Goal: Task Accomplishment & Management: Manage account settings

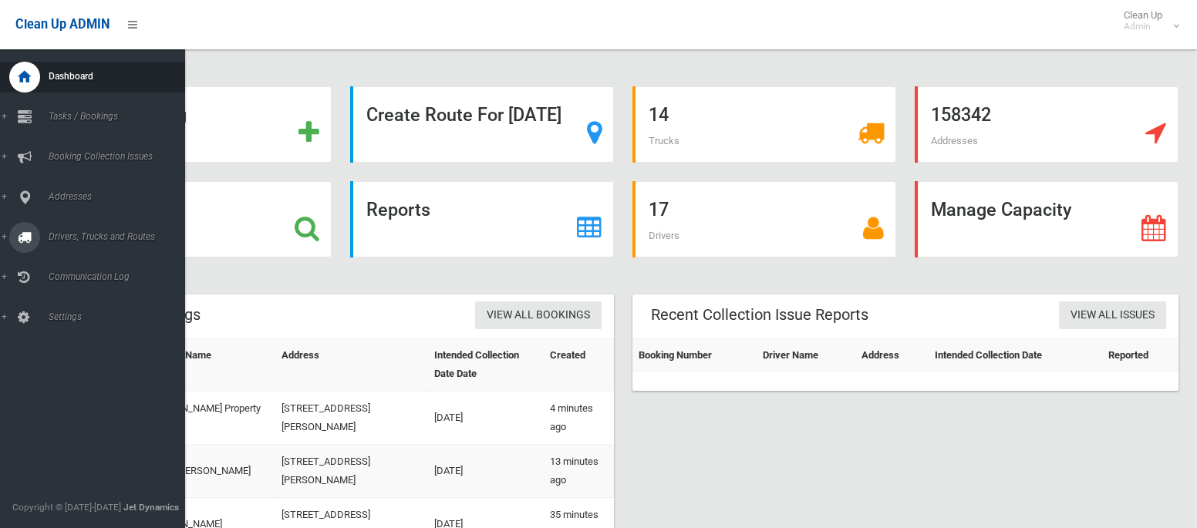
click at [72, 242] on span "Drivers, Trucks and Routes" at bounding box center [114, 236] width 141 height 11
click at [69, 328] on span "Routes" at bounding box center [108, 328] width 128 height 11
click at [71, 232] on span "Drivers, Trucks and Routes" at bounding box center [114, 236] width 141 height 11
click at [72, 111] on span "Tasks / Bookings" at bounding box center [114, 116] width 141 height 11
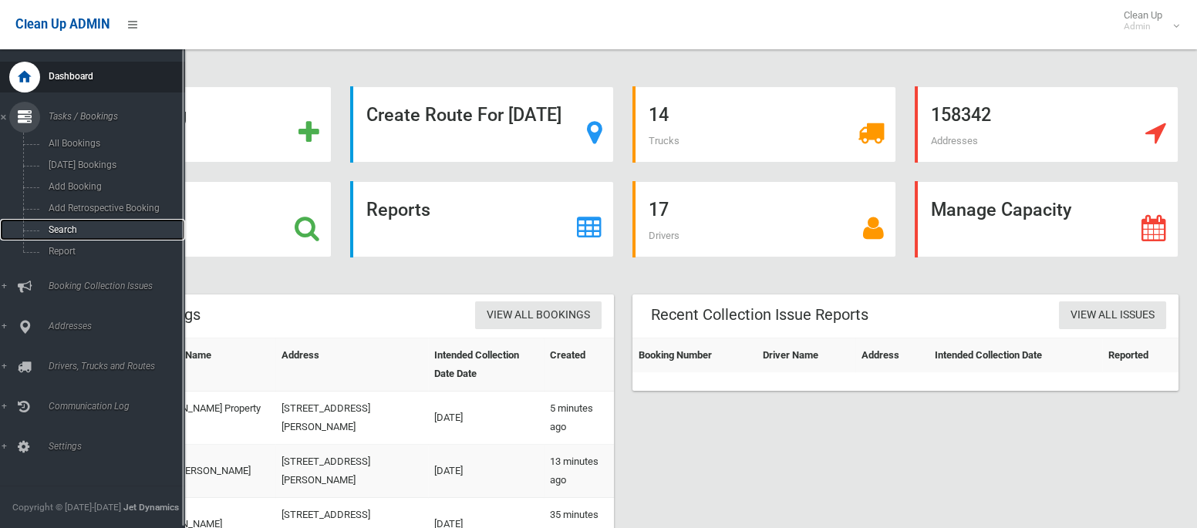
click at [68, 228] on span "Search" at bounding box center [108, 229] width 128 height 11
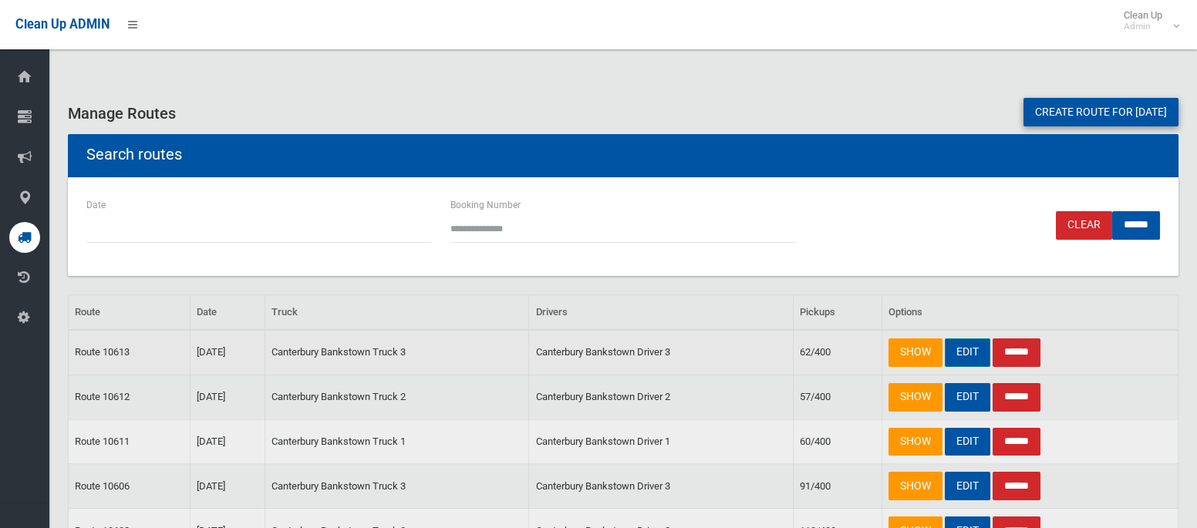
click at [975, 352] on link "EDIT" at bounding box center [966, 352] width 45 height 29
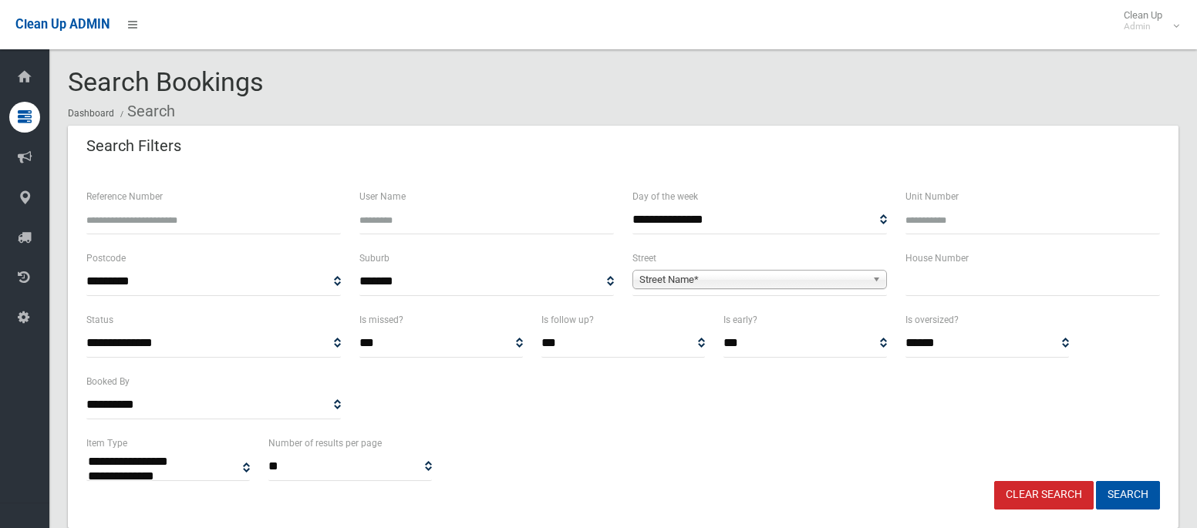
select select
click at [934, 286] on input "text" at bounding box center [1032, 282] width 254 height 29
type input "*******"
click at [787, 273] on span "Street Name*" at bounding box center [752, 280] width 227 height 19
type input "****"
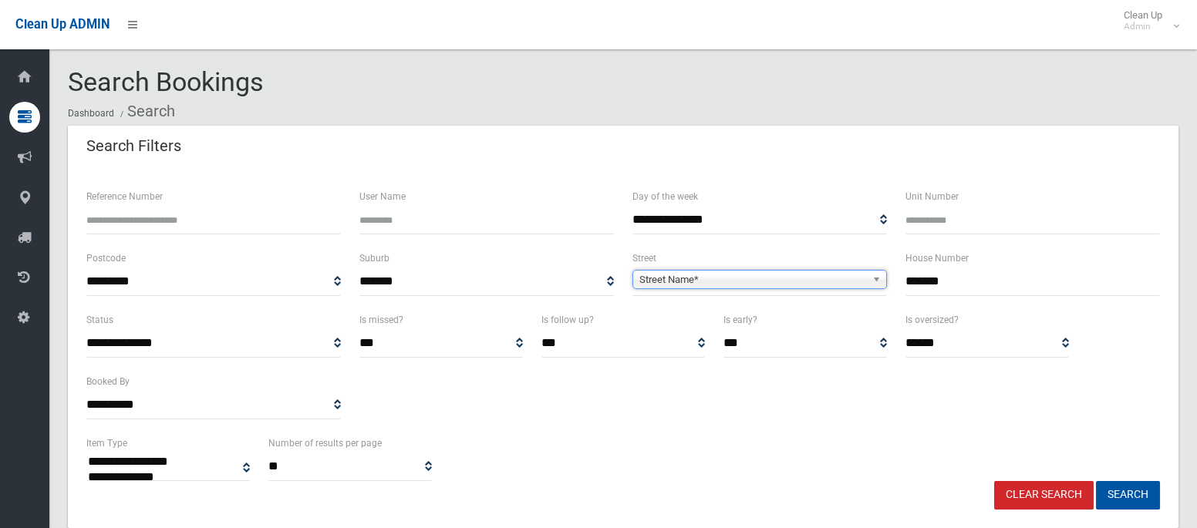
click at [658, 282] on span "Street Name*" at bounding box center [752, 280] width 227 height 19
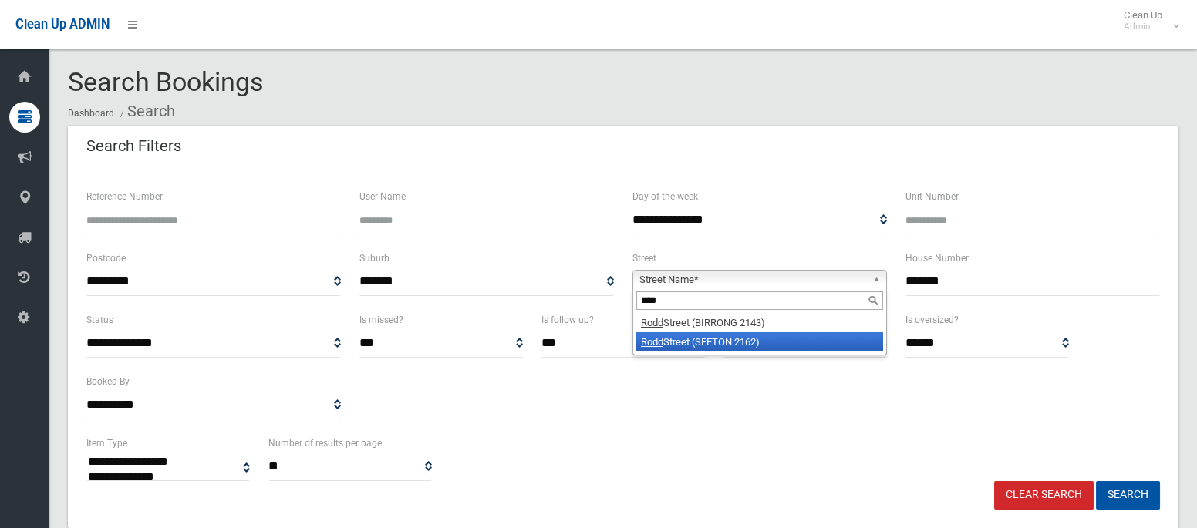
type input "****"
click at [654, 336] on em "Rodd" at bounding box center [652, 342] width 22 height 12
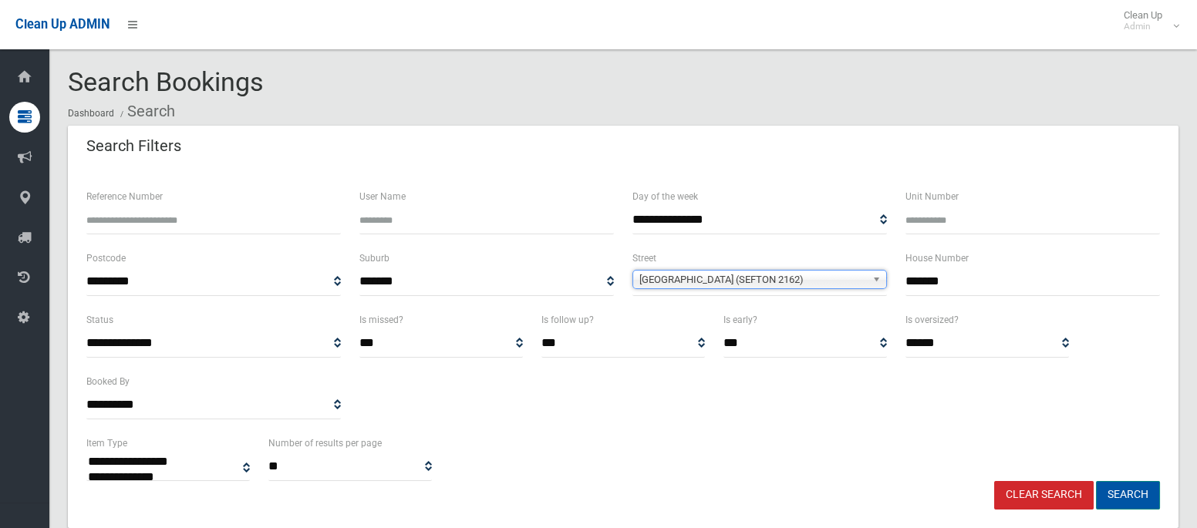
click at [1133, 493] on button "Search" at bounding box center [1128, 495] width 64 height 29
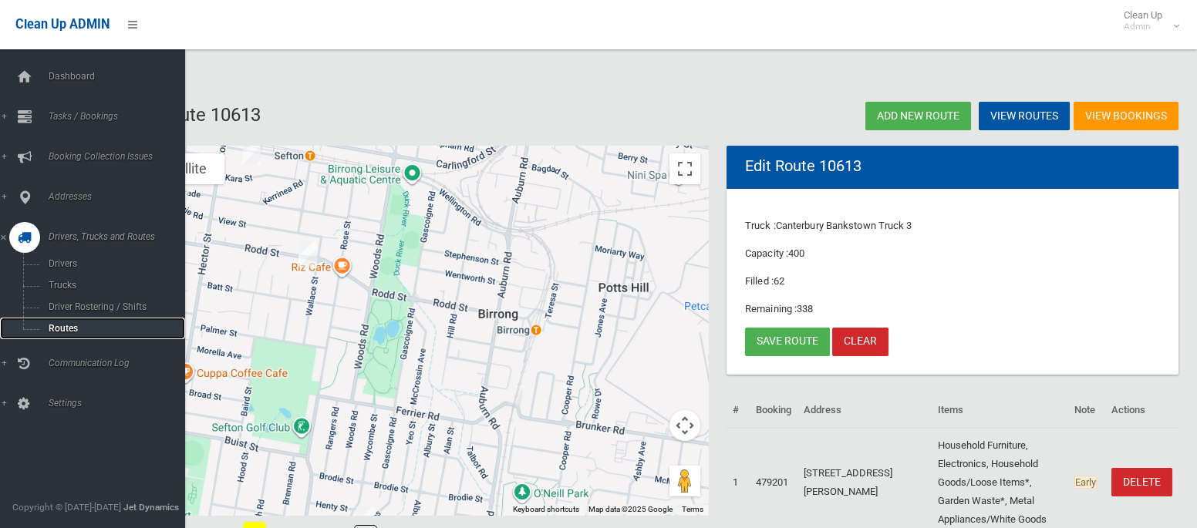
click at [72, 327] on span "Routes" at bounding box center [108, 328] width 128 height 11
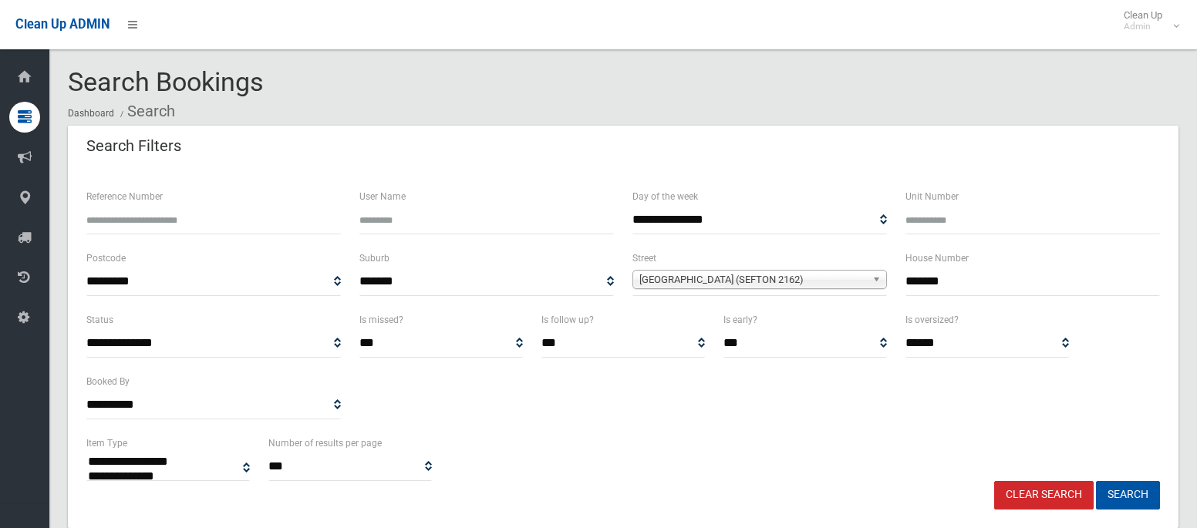
select select
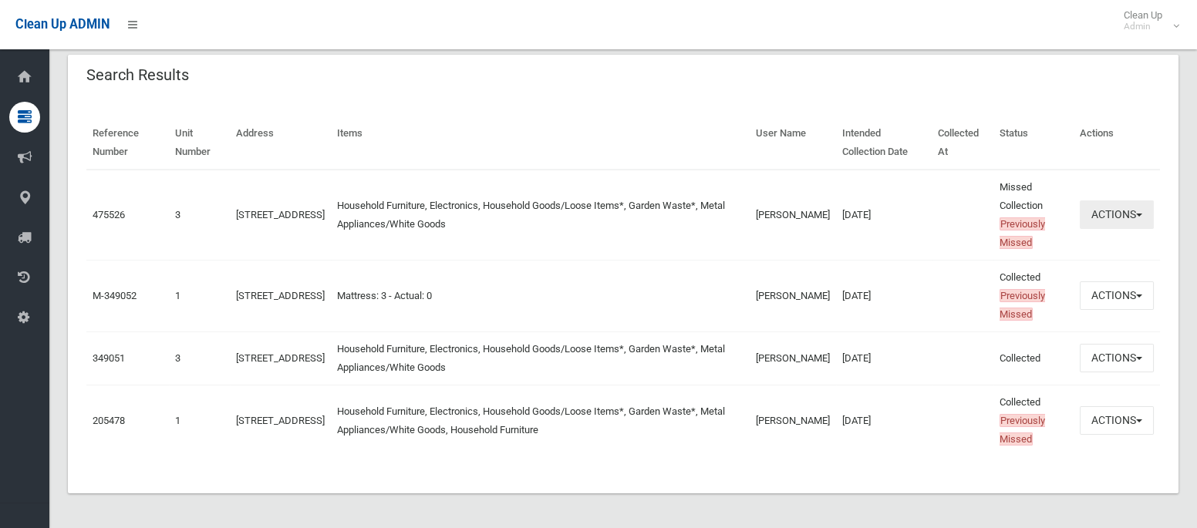
click at [1101, 218] on button "Actions" at bounding box center [1116, 214] width 74 height 29
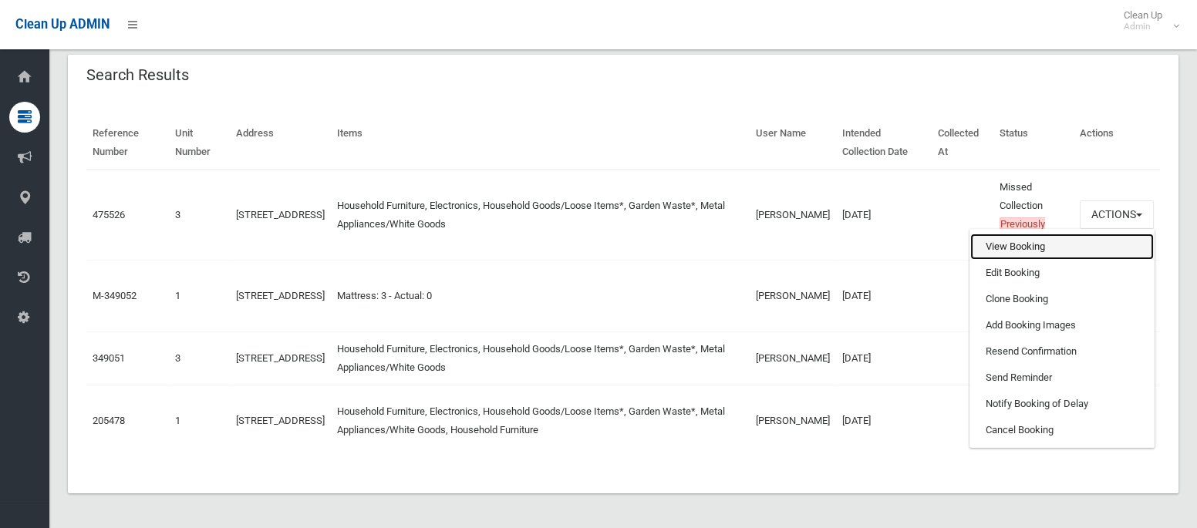
click at [1001, 246] on link "View Booking" at bounding box center [1061, 247] width 183 height 26
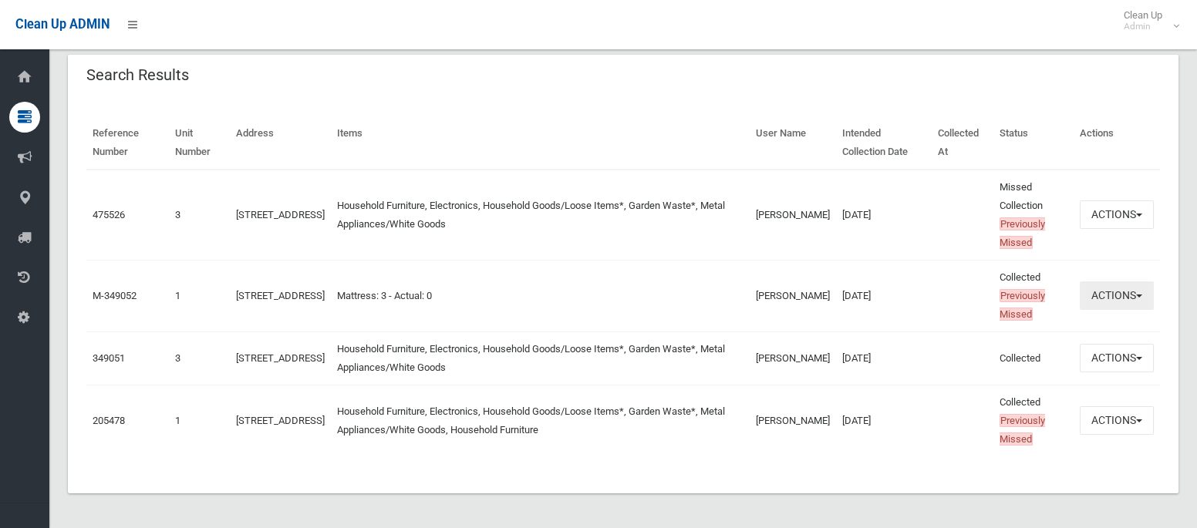
click at [1139, 290] on button "Actions" at bounding box center [1116, 295] width 74 height 29
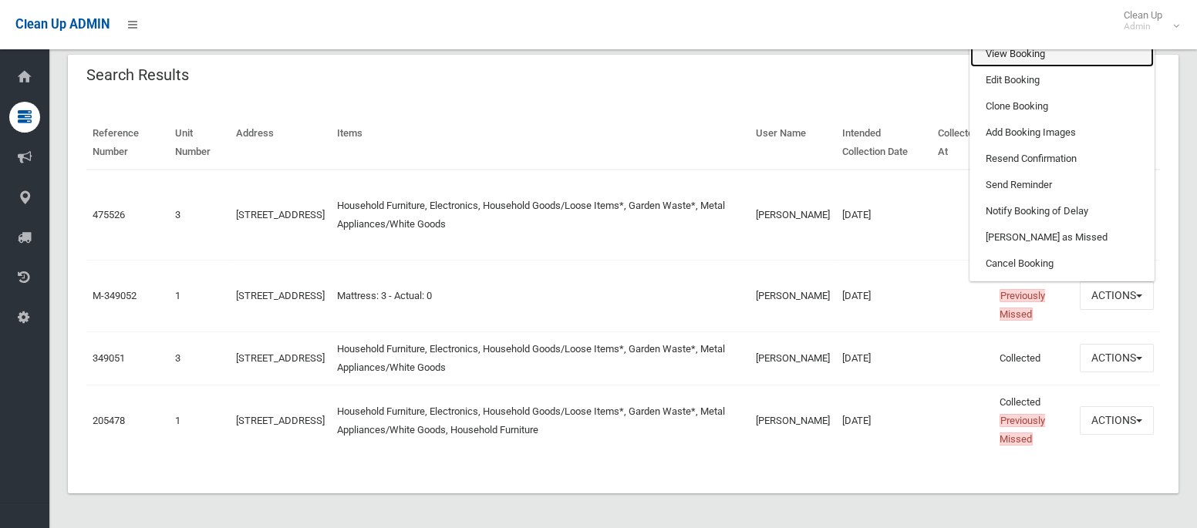
click at [1031, 57] on link "View Booking" at bounding box center [1061, 54] width 183 height 26
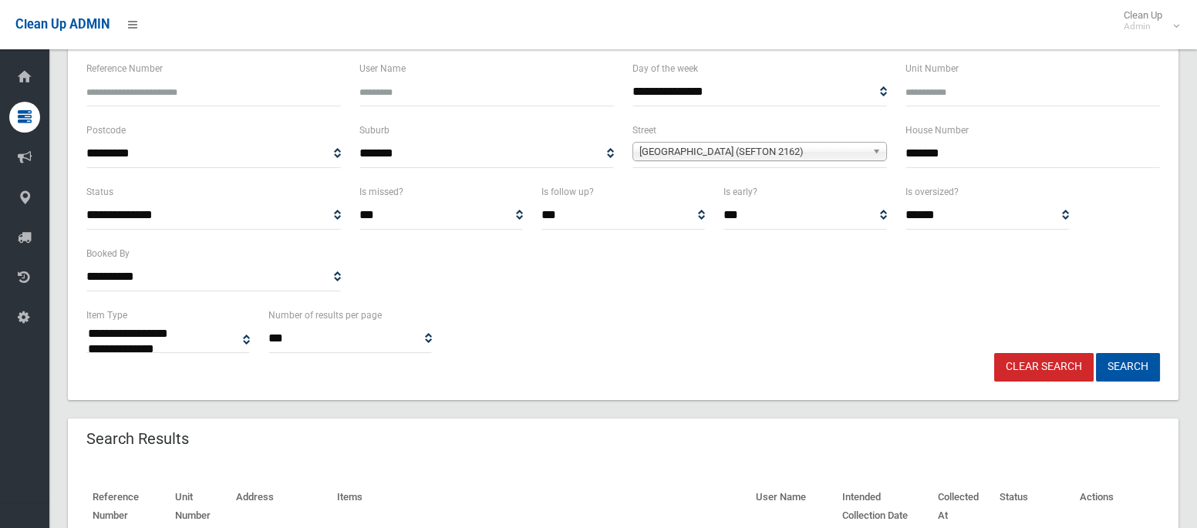
scroll to position [126, 0]
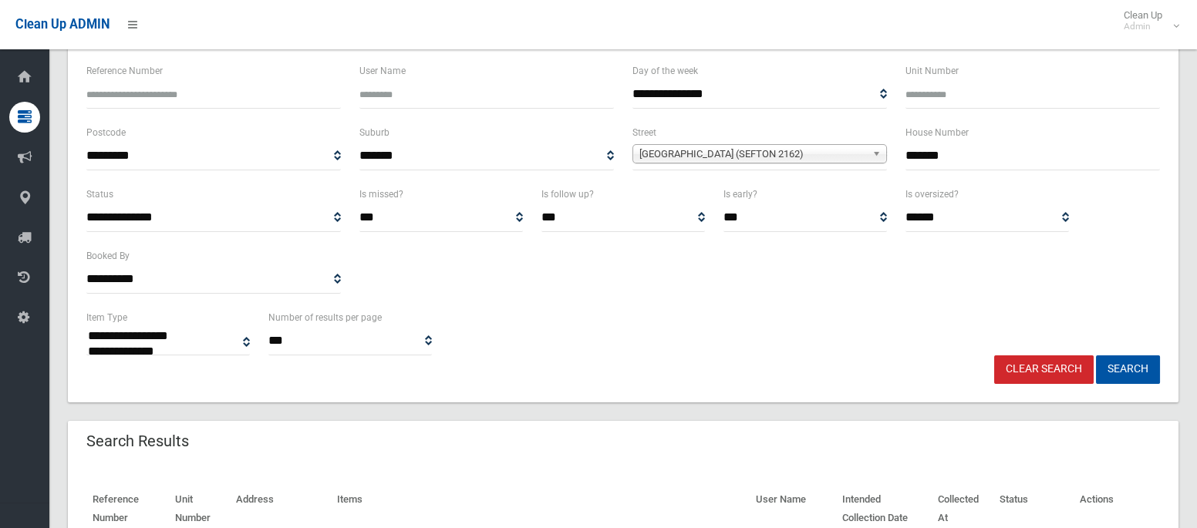
click at [944, 150] on input "*******" at bounding box center [1032, 156] width 254 height 29
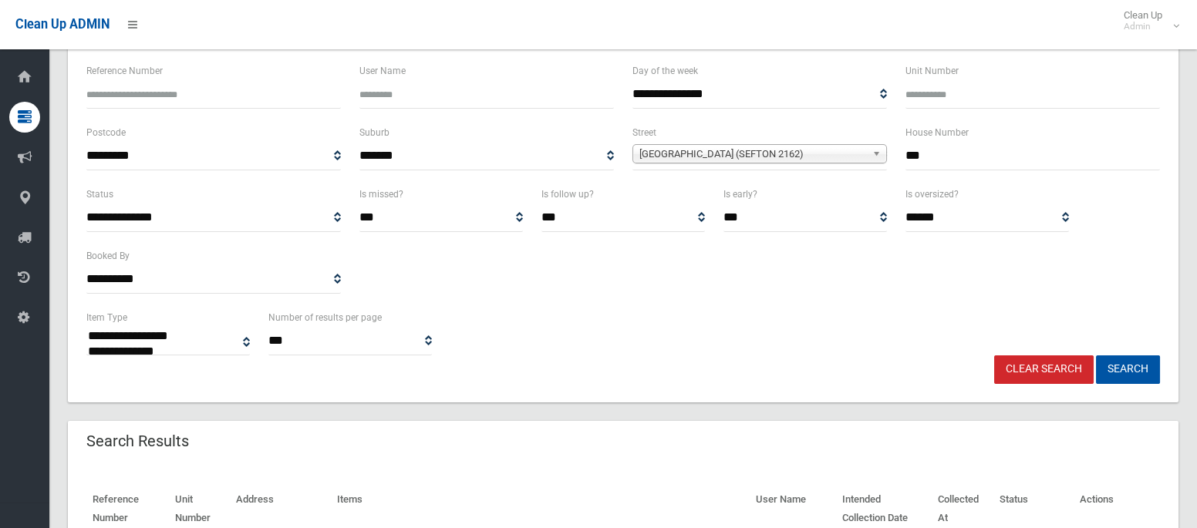
type input "***"
click at [718, 159] on span "Rodd Street (SEFTON 2162)" at bounding box center [752, 154] width 227 height 19
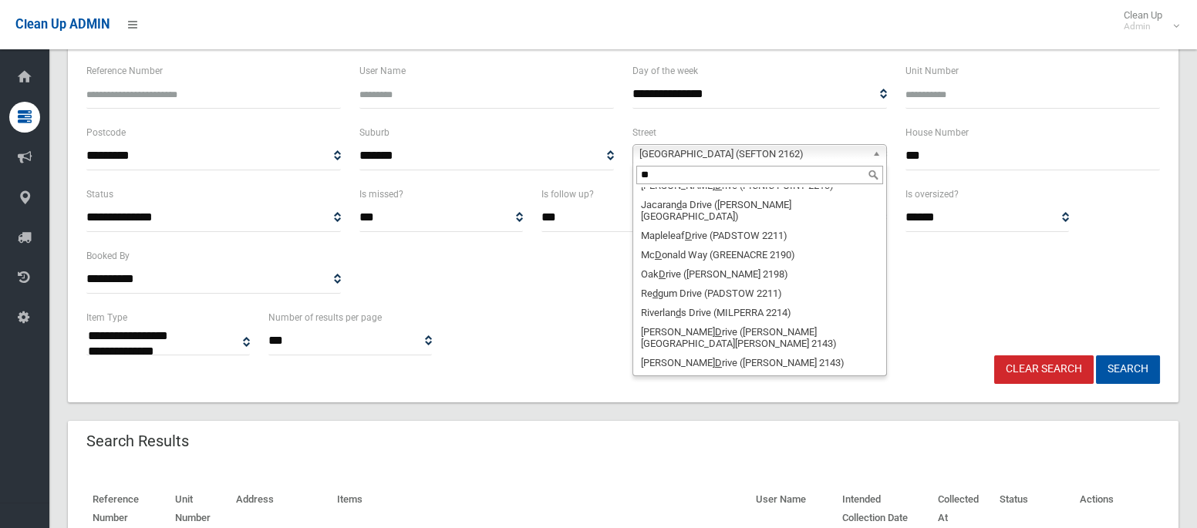
scroll to position [0, 0]
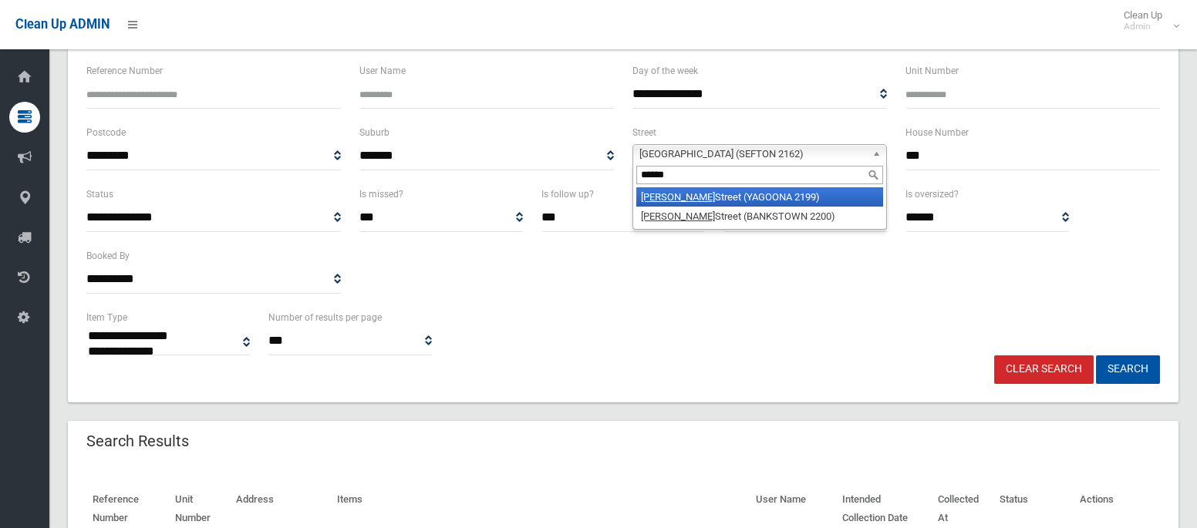
type input "******"
click at [719, 195] on li "Dutton Street (YAGOONA 2199)" at bounding box center [759, 196] width 247 height 19
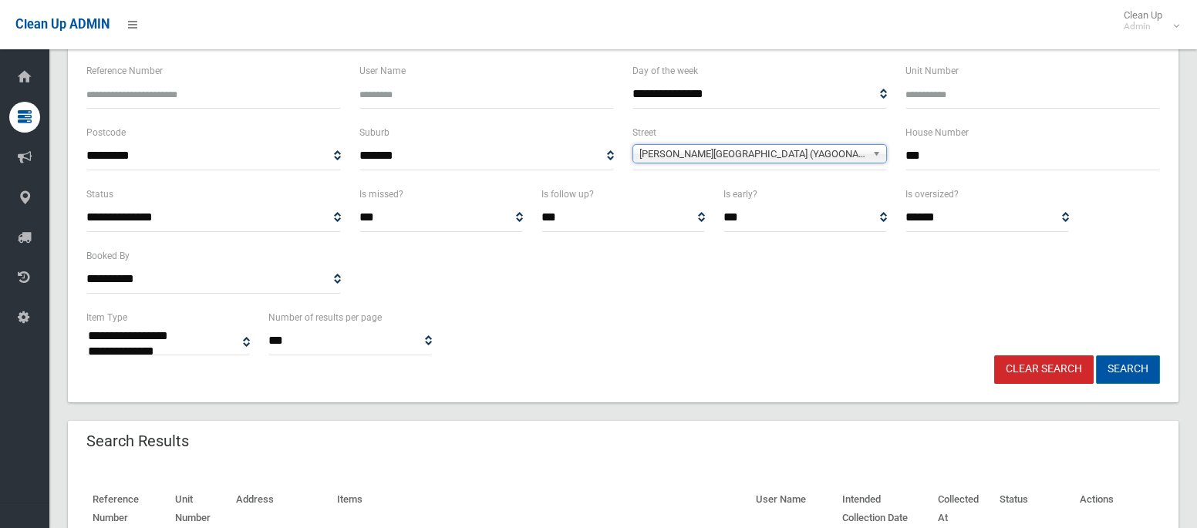
click at [1126, 371] on button "Search" at bounding box center [1128, 369] width 64 height 29
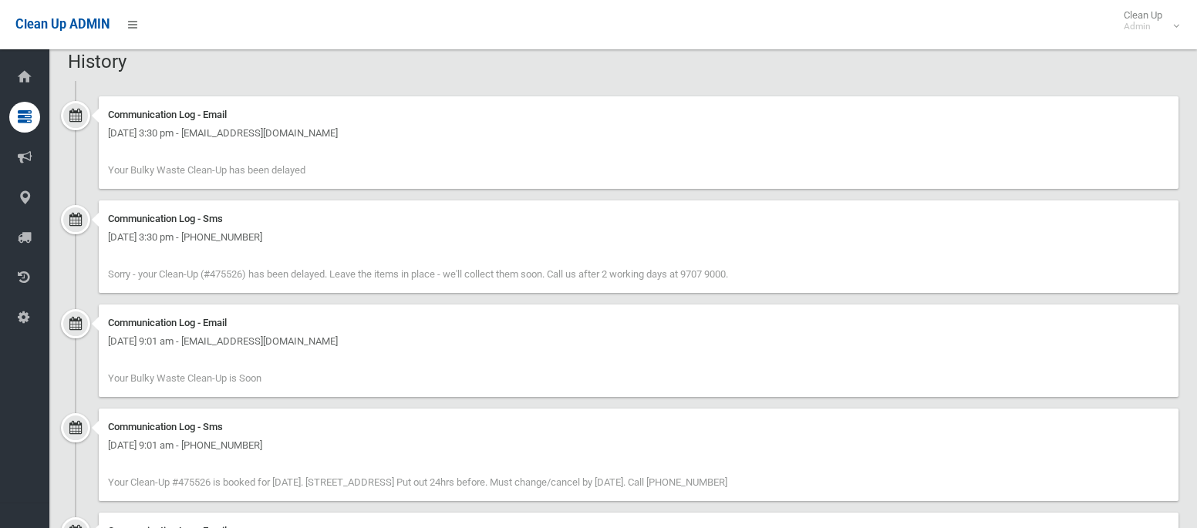
scroll to position [1180, 0]
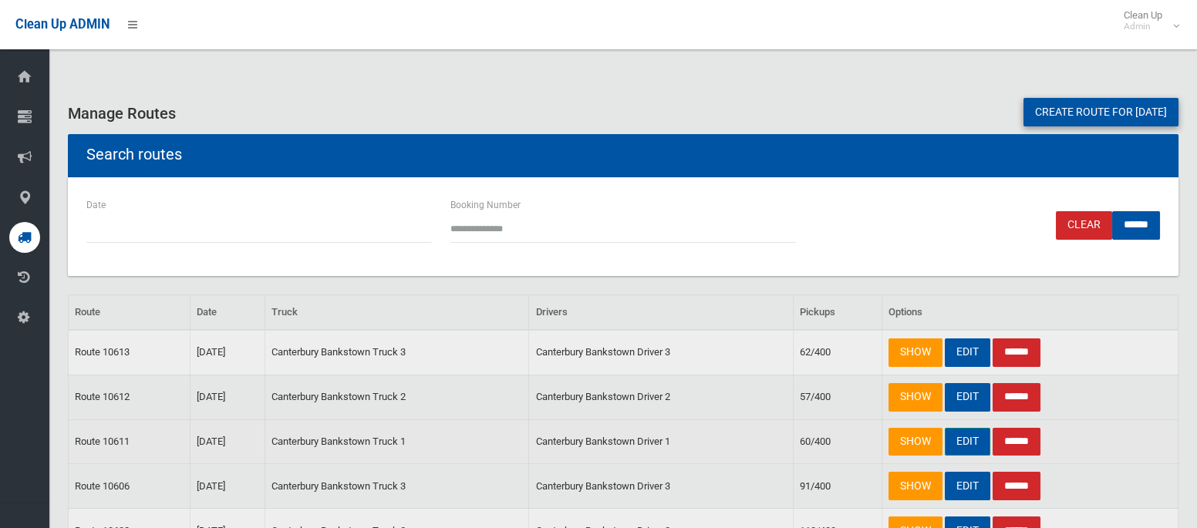
click at [971, 441] on link "EDIT" at bounding box center [966, 442] width 45 height 29
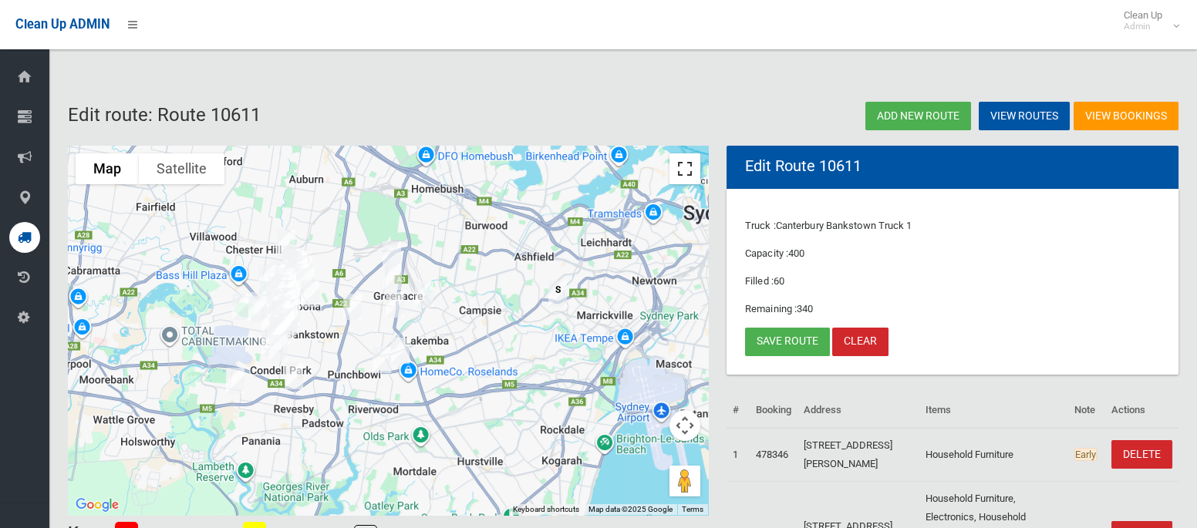
click at [680, 177] on button "Toggle fullscreen view" at bounding box center [684, 168] width 31 height 31
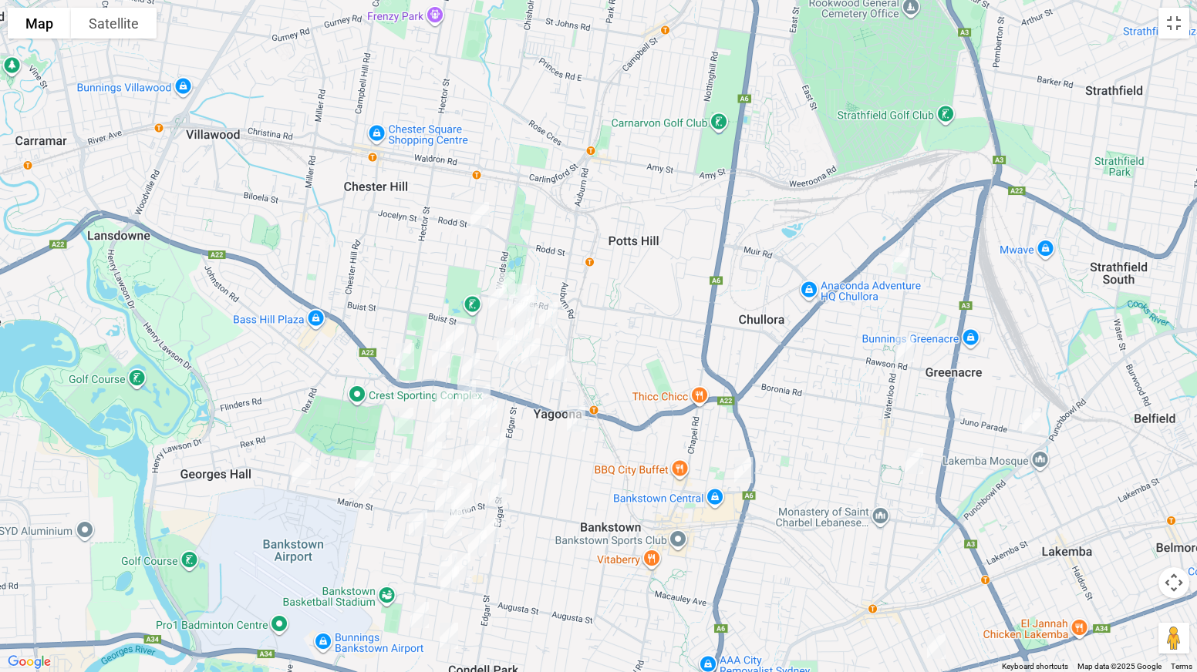
click at [510, 352] on img "42 Angus Crescent, YAGOONA NSW 2199" at bounding box center [508, 348] width 31 height 39
click at [557, 281] on button "Close" at bounding box center [538, 296] width 37 height 37
click at [478, 210] on img "3/183-185 Rodd Street, SEFTON NSW 2162" at bounding box center [479, 215] width 31 height 39
click at [1162, 23] on button "Toggle fullscreen view" at bounding box center [1173, 23] width 31 height 31
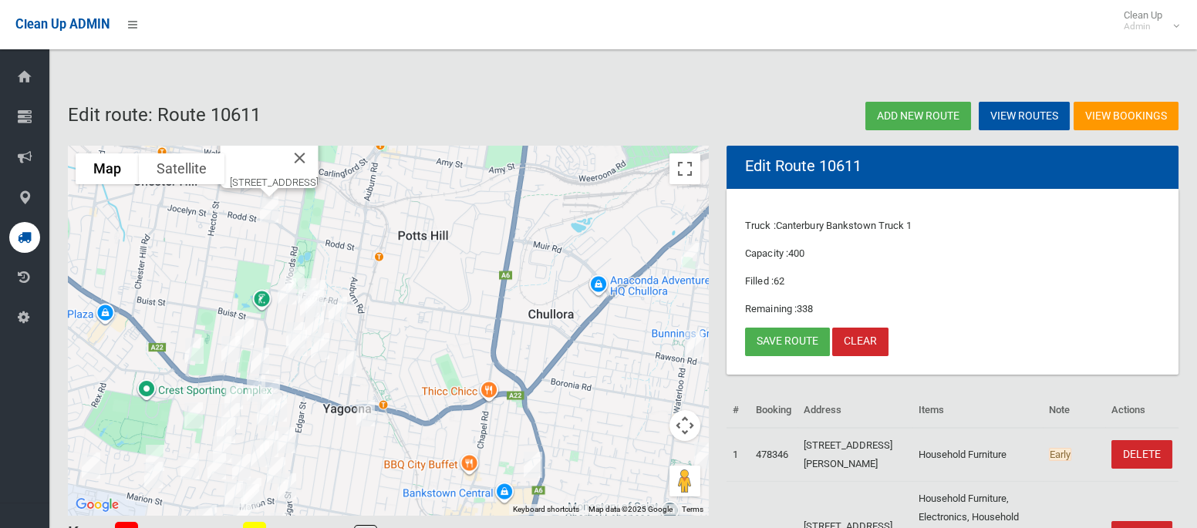
click at [367, 417] on img "101 Dutton Street, YAGOONA NSW 2199" at bounding box center [365, 413] width 31 height 39
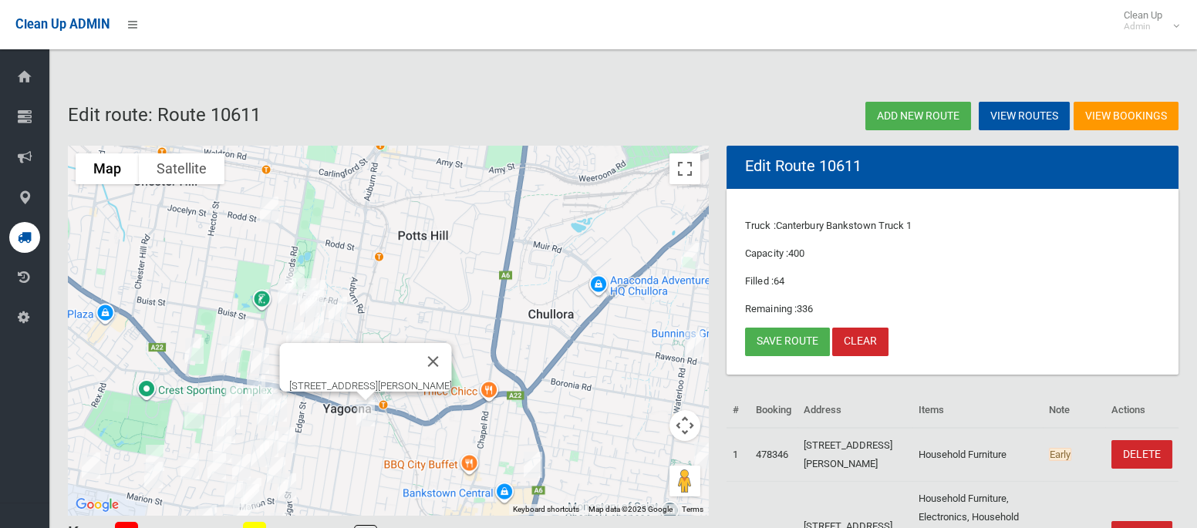
click at [531, 465] on img "17 Rickard Road, BANKSTOWN NSW 2200" at bounding box center [532, 465] width 31 height 39
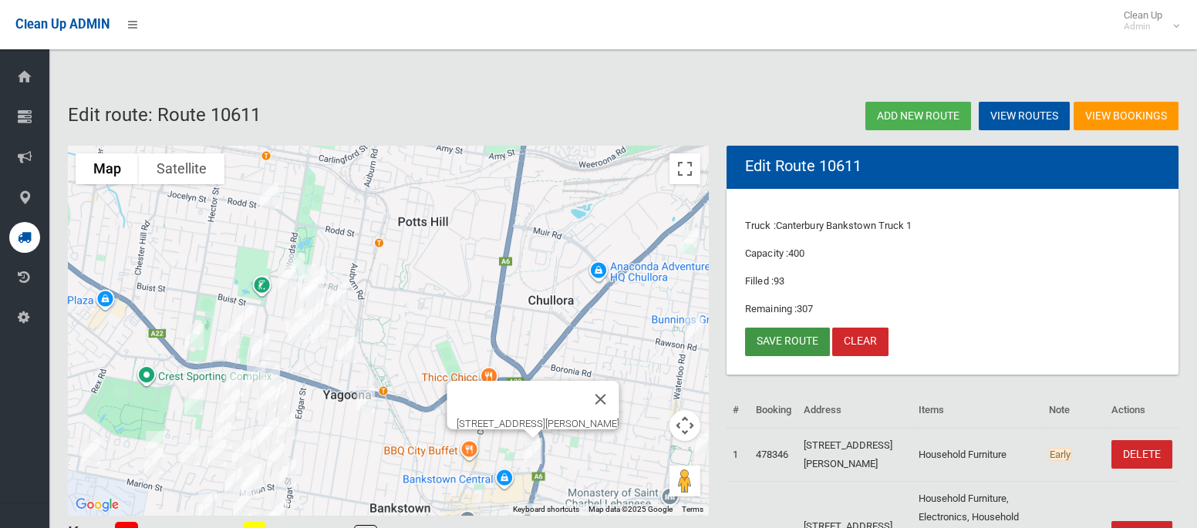
click at [783, 338] on link "Save route" at bounding box center [787, 342] width 85 height 29
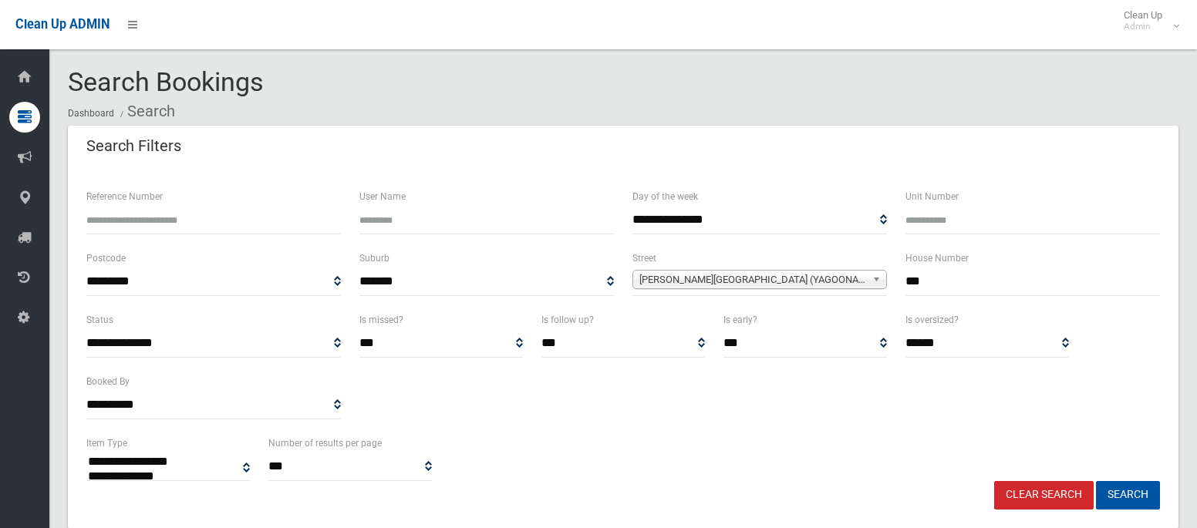
select select
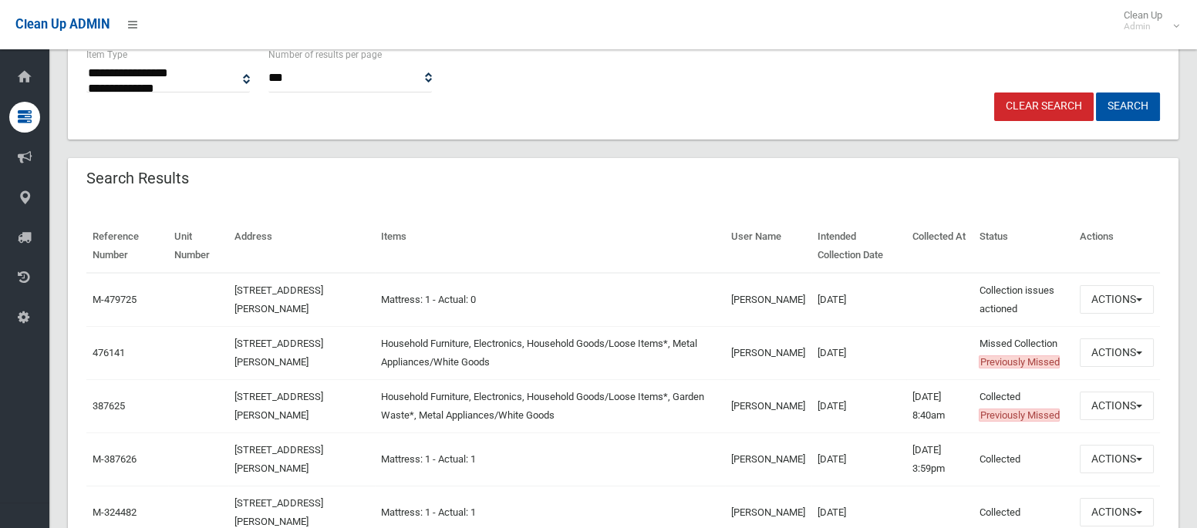
scroll to position [414, 0]
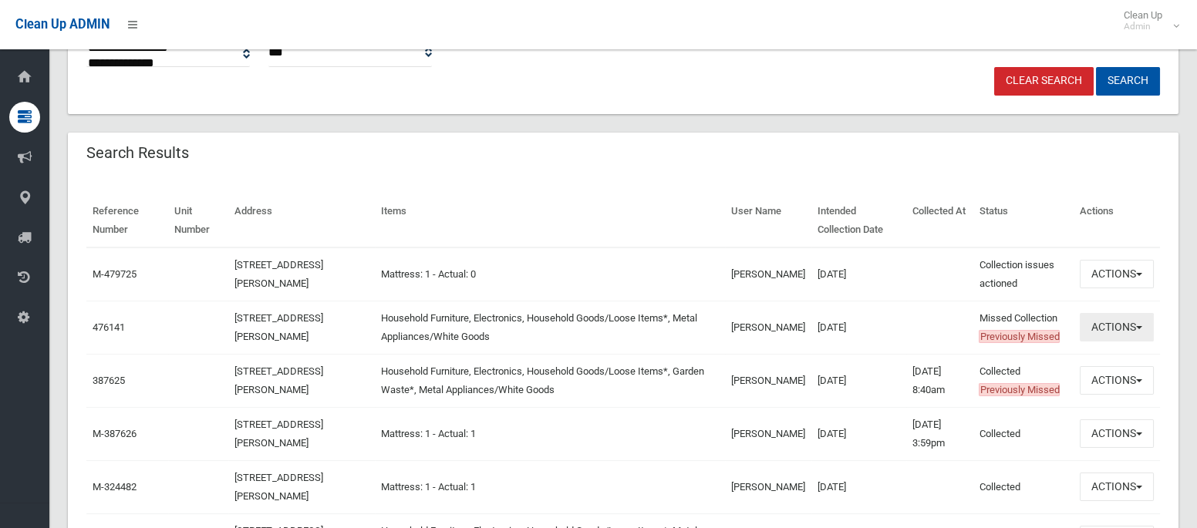
click at [1100, 334] on button "Actions" at bounding box center [1116, 327] width 74 height 29
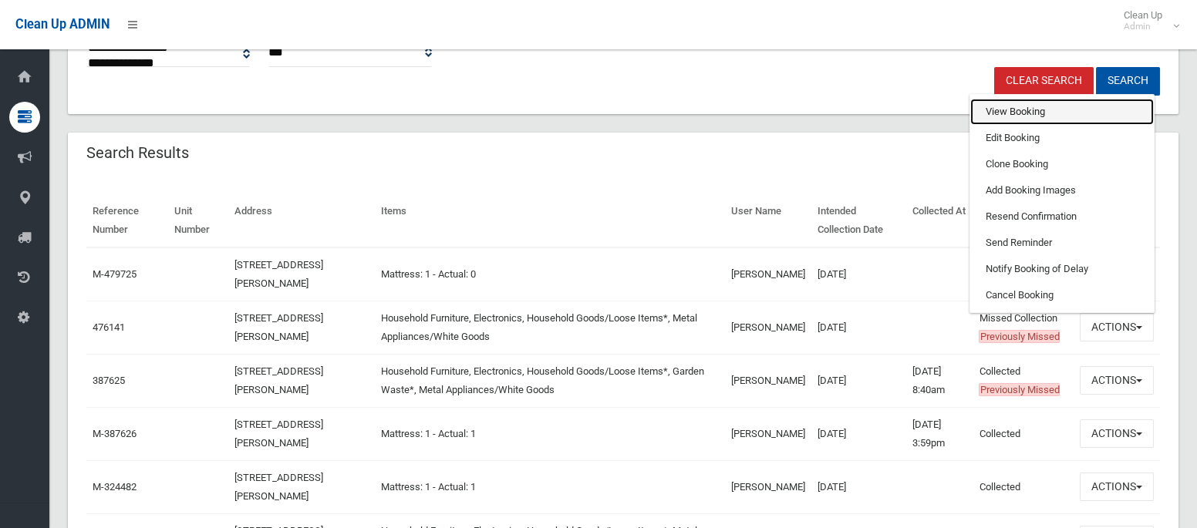
click at [1008, 115] on link "View Booking" at bounding box center [1061, 112] width 183 height 26
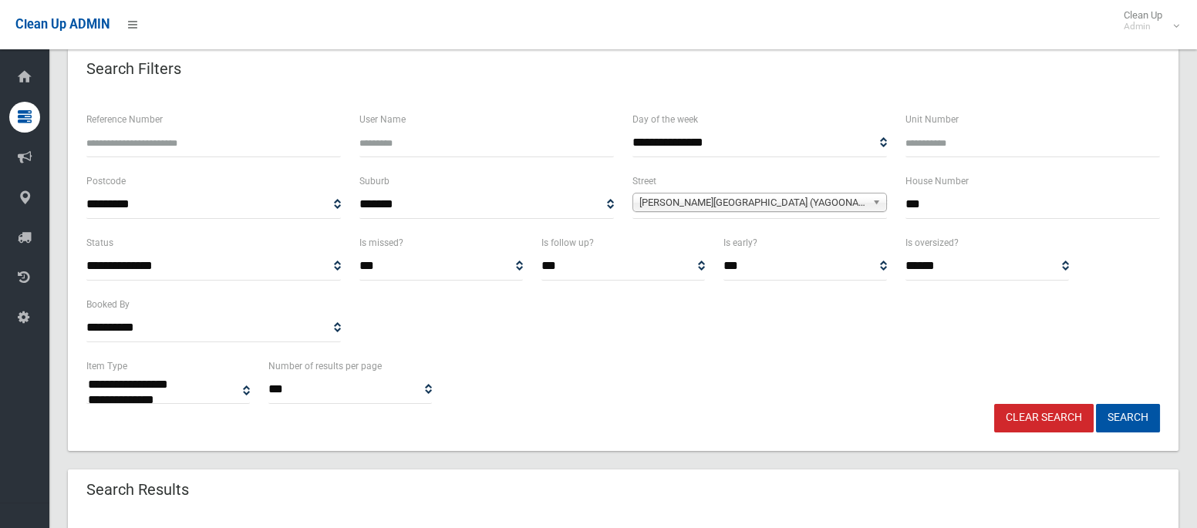
scroll to position [0, 0]
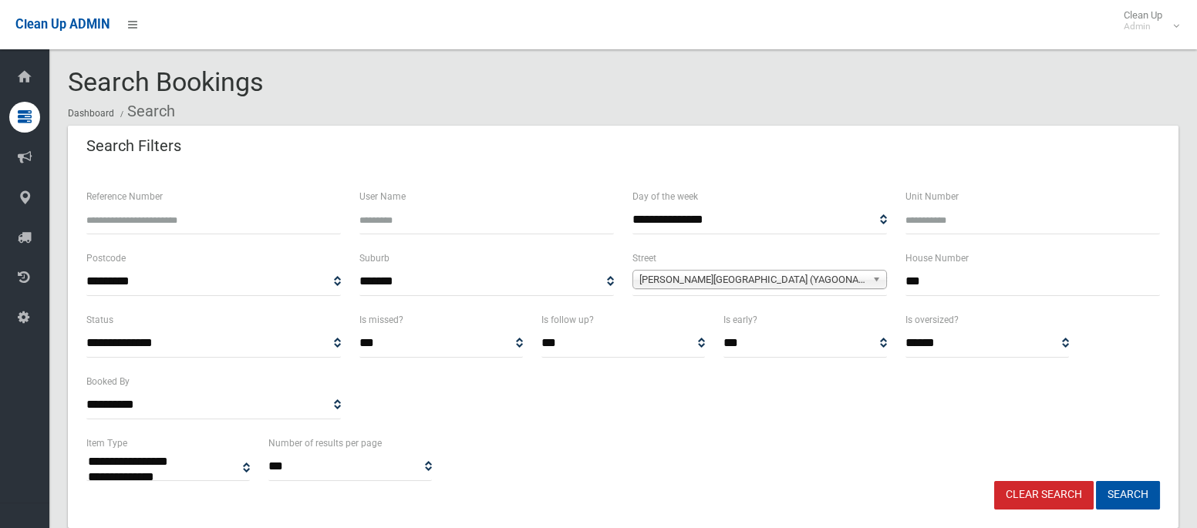
click at [905, 276] on input "***" at bounding box center [1032, 282] width 254 height 29
type input "**"
click at [782, 280] on span "Dutton Street (YAGOONA 2199)" at bounding box center [752, 280] width 227 height 19
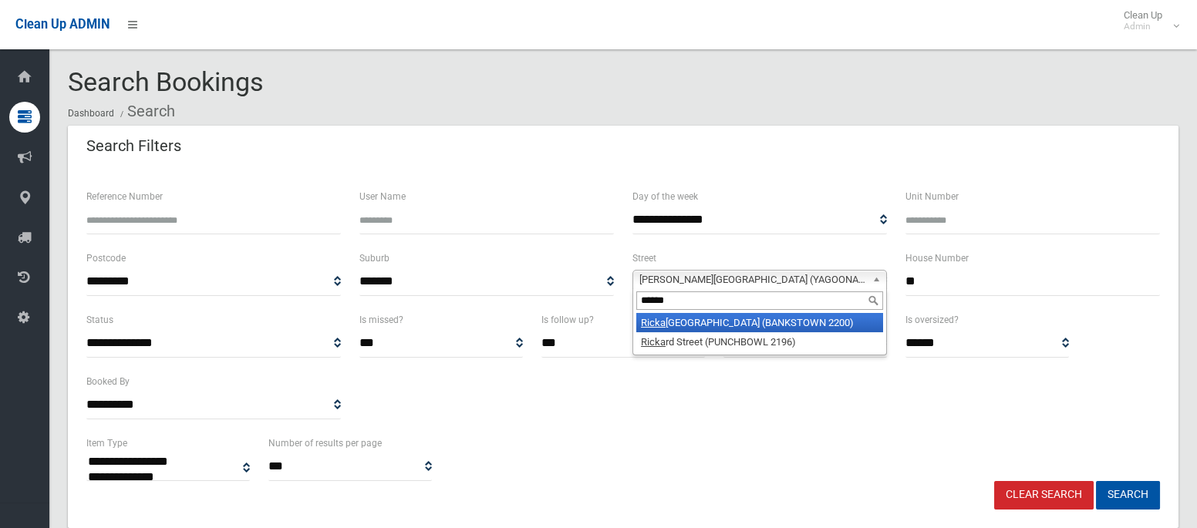
type input "*******"
type input "*********"
click at [773, 321] on li "Rickard R oad (BANKSTOWN 2200)" at bounding box center [759, 322] width 247 height 19
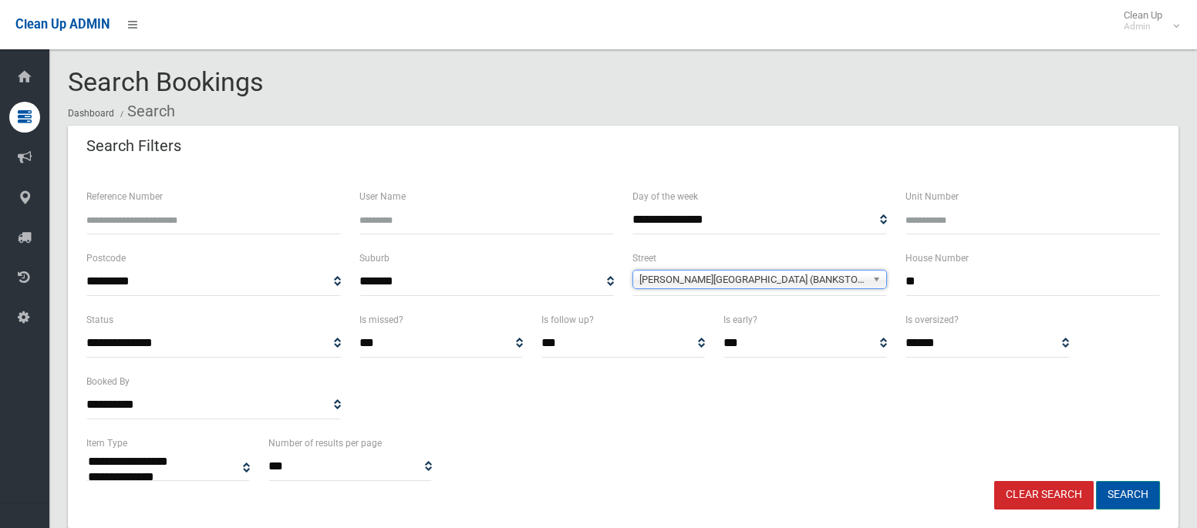
click at [1118, 497] on button "Search" at bounding box center [1128, 495] width 64 height 29
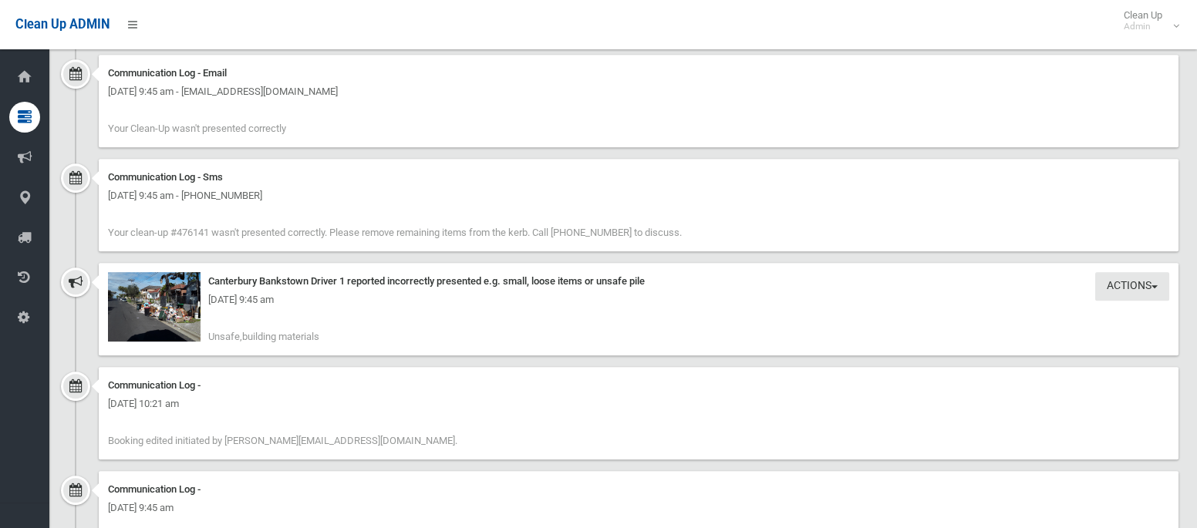
scroll to position [2119, 0]
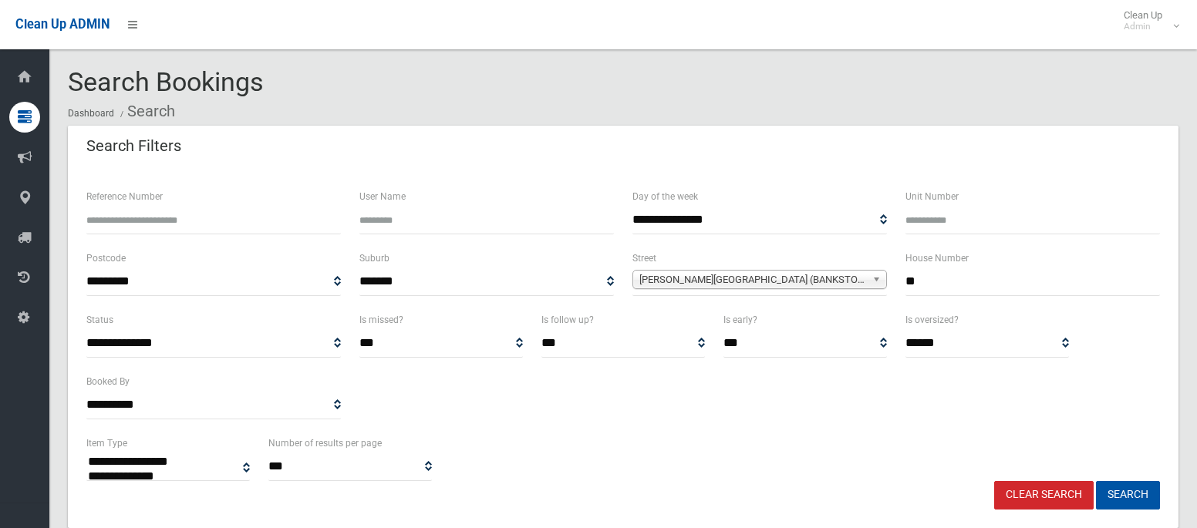
select select
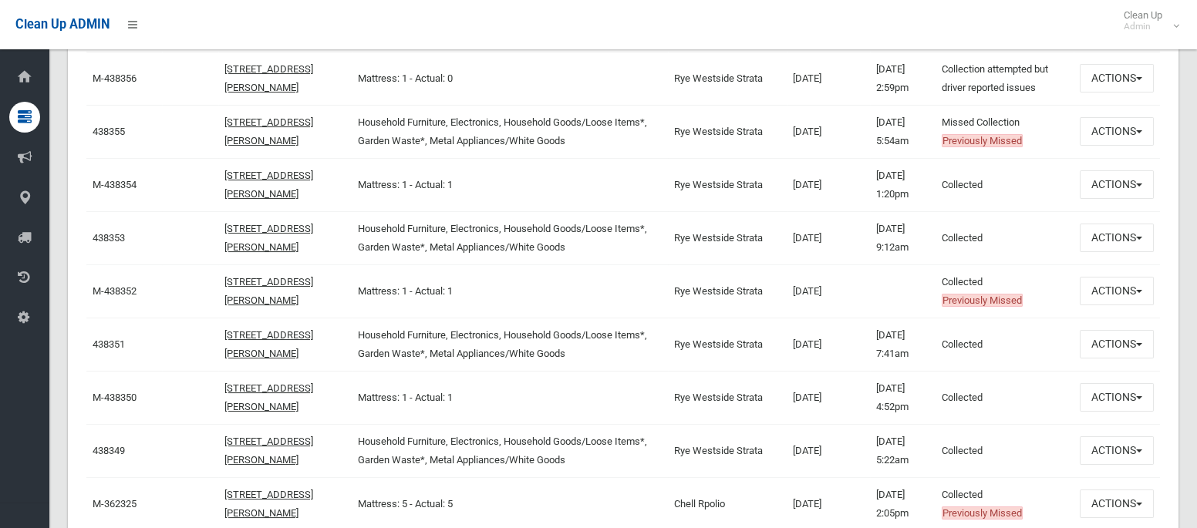
scroll to position [820, 0]
click at [870, 143] on td "04/08/2025 5:54am" at bounding box center [903, 133] width 66 height 53
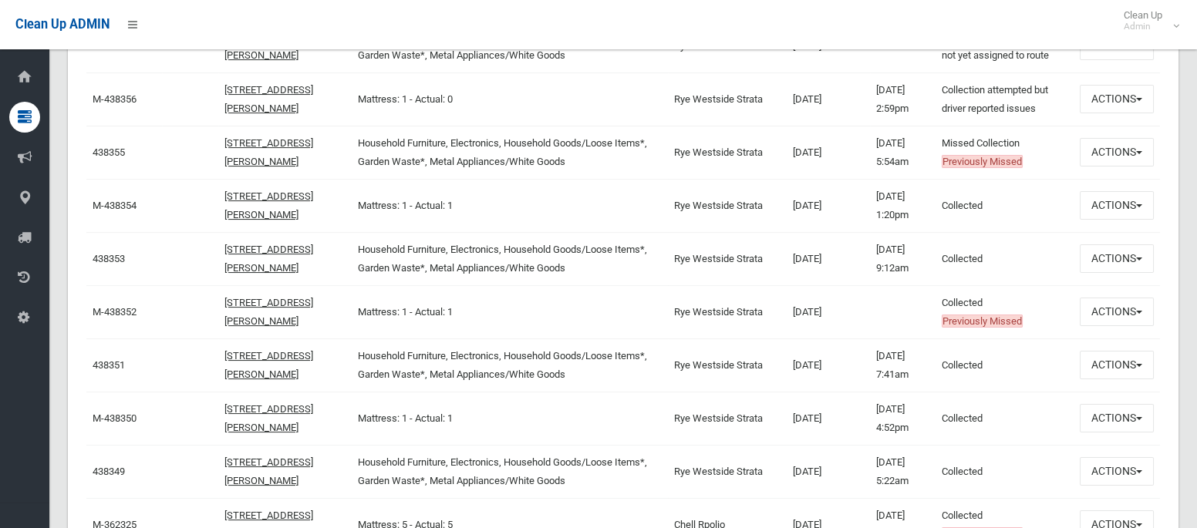
scroll to position [816, 0]
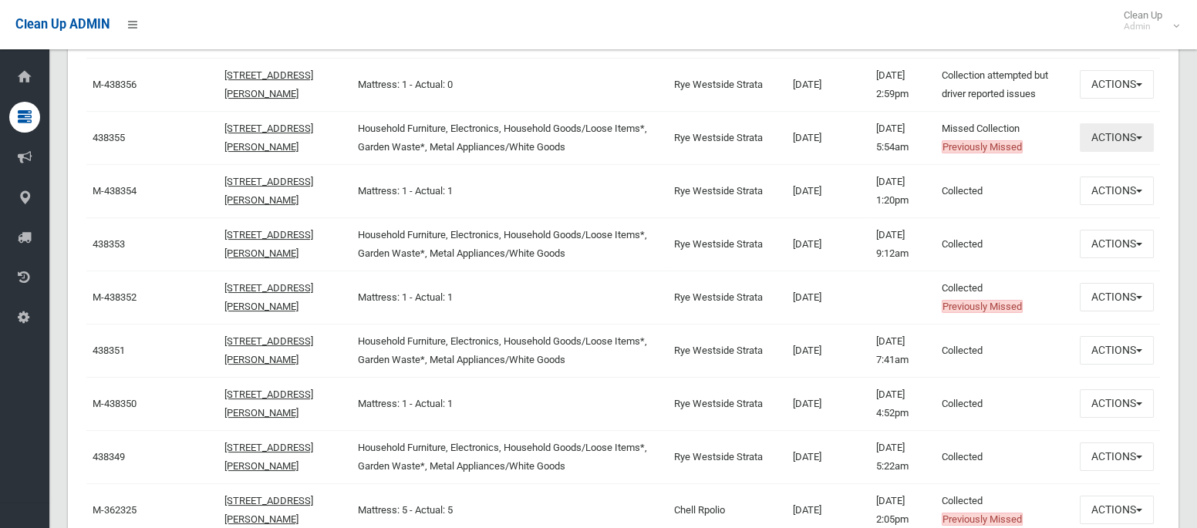
click at [1111, 132] on button "Actions" at bounding box center [1116, 137] width 74 height 29
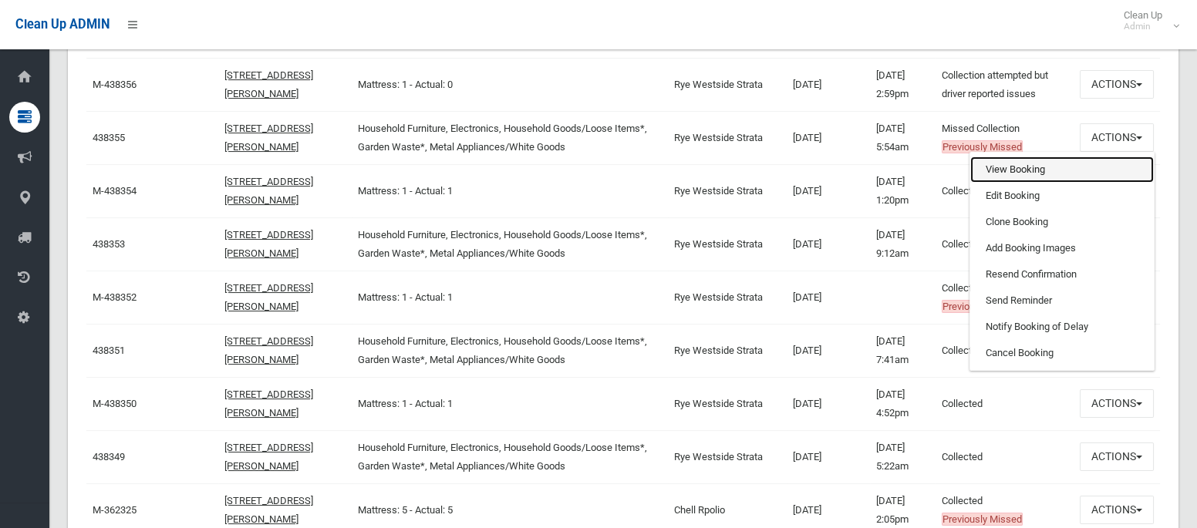
click at [1008, 159] on link "View Booking" at bounding box center [1061, 170] width 183 height 26
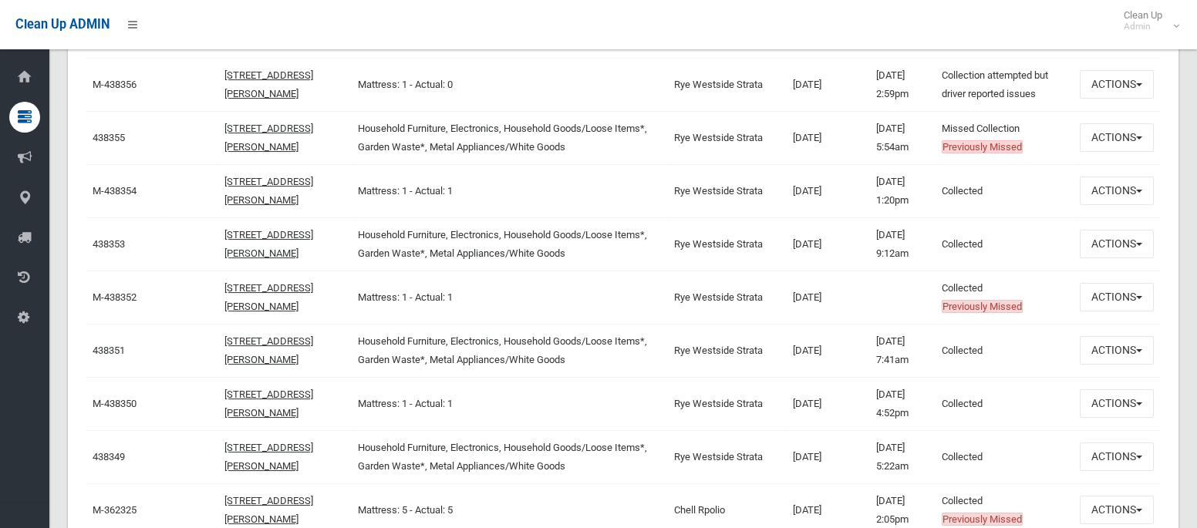
scroll to position [0, 0]
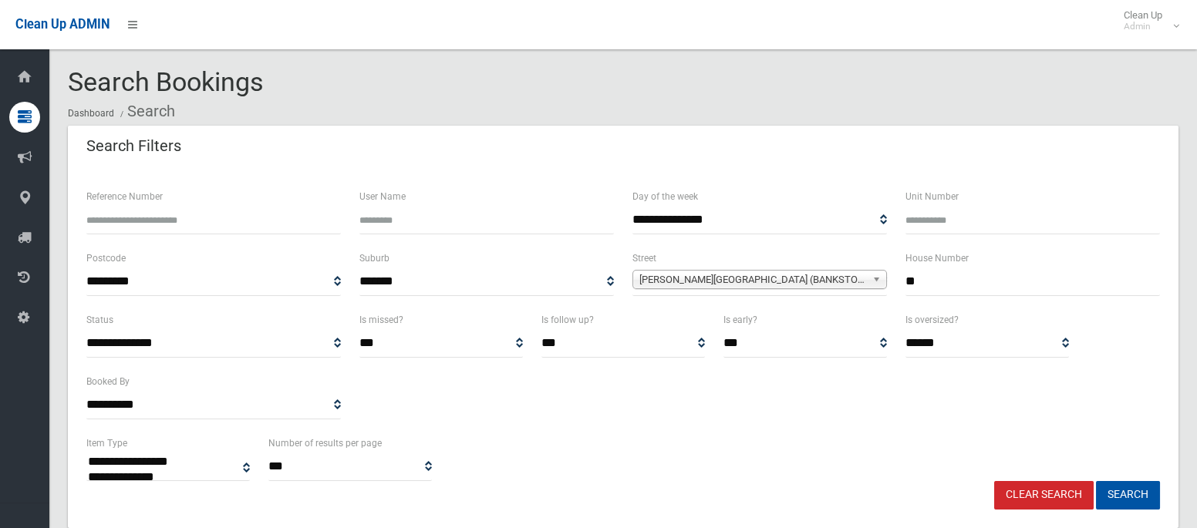
click at [936, 284] on input "**" at bounding box center [1032, 282] width 254 height 29
type input "**"
click at [739, 279] on span "Rickard Road (BANKSTOWN 2200)" at bounding box center [752, 280] width 227 height 19
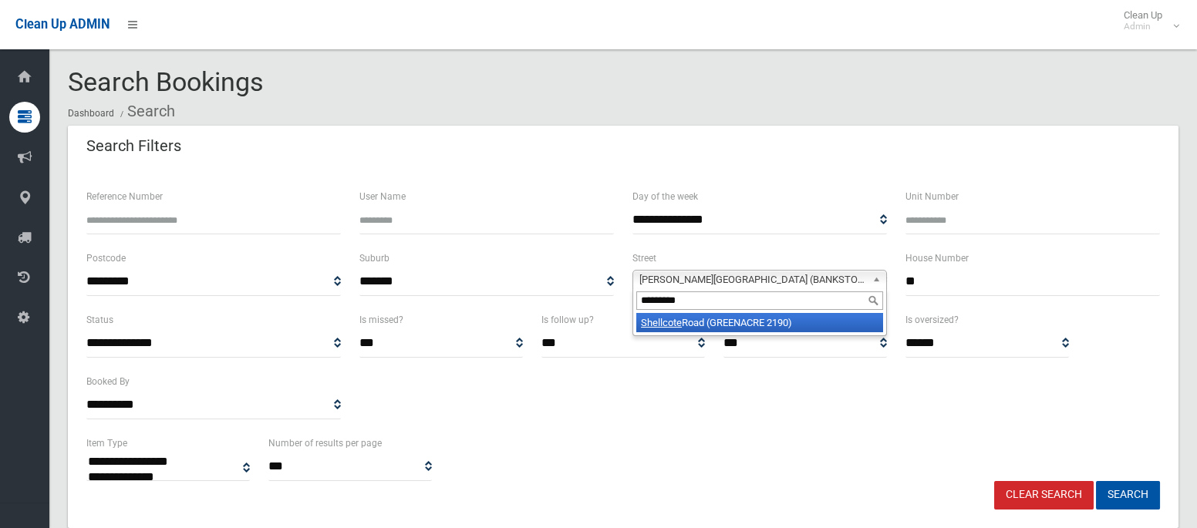
type input "*********"
click at [732, 323] on li "Shellcote Road (GREENACRE 2190)" at bounding box center [759, 322] width 247 height 19
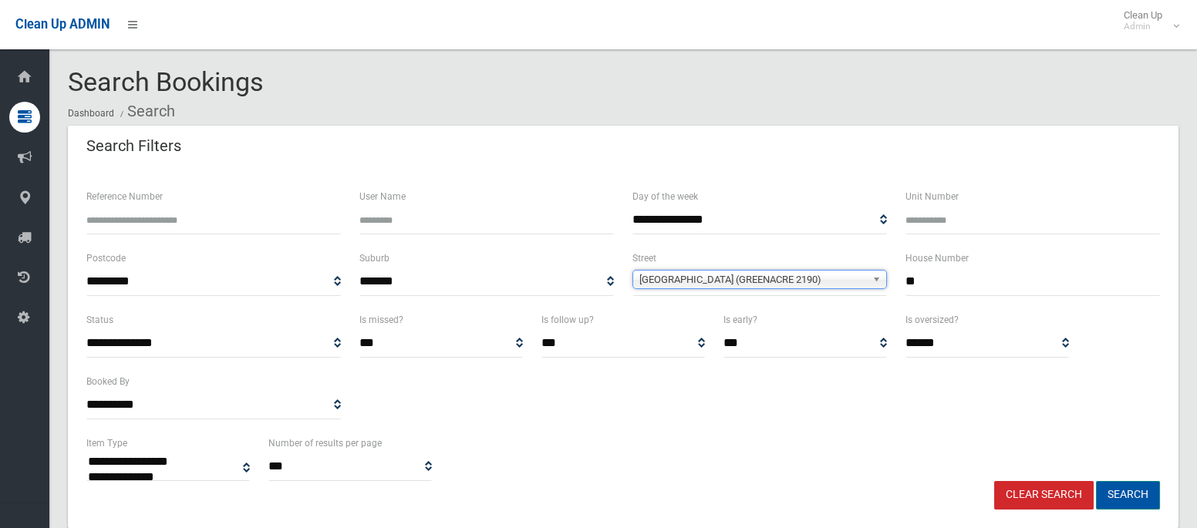
click at [1139, 495] on button "Search" at bounding box center [1128, 495] width 64 height 29
select select
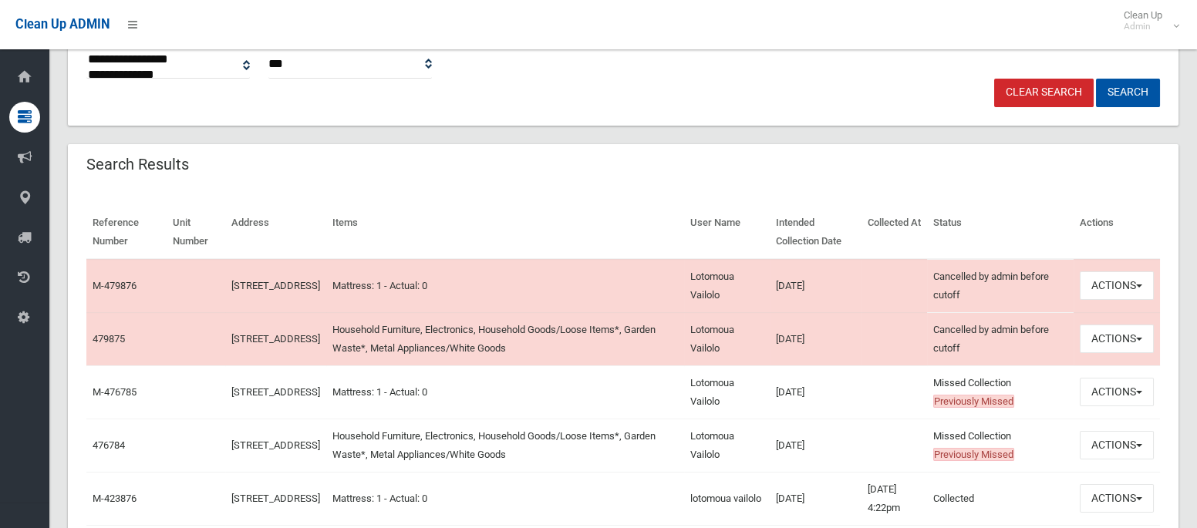
scroll to position [405, 0]
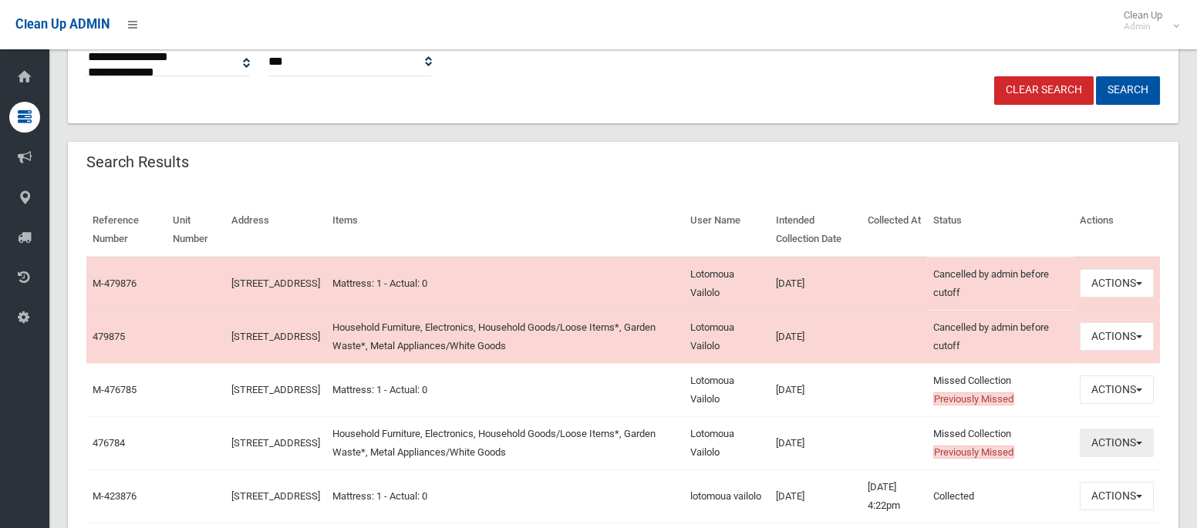
click at [1106, 441] on button "Actions" at bounding box center [1116, 443] width 74 height 29
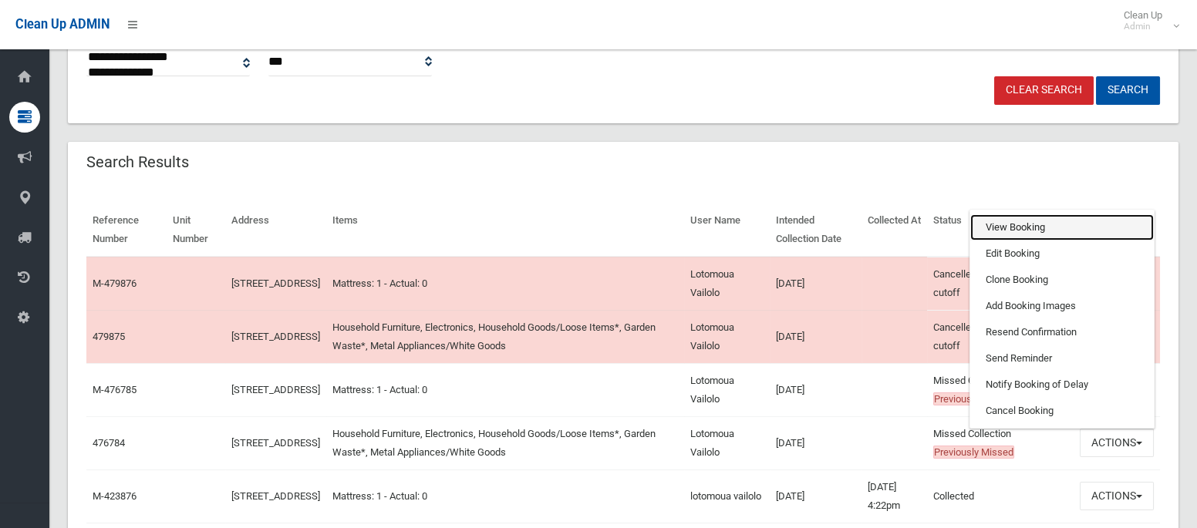
click at [1033, 230] on link "View Booking" at bounding box center [1061, 227] width 183 height 26
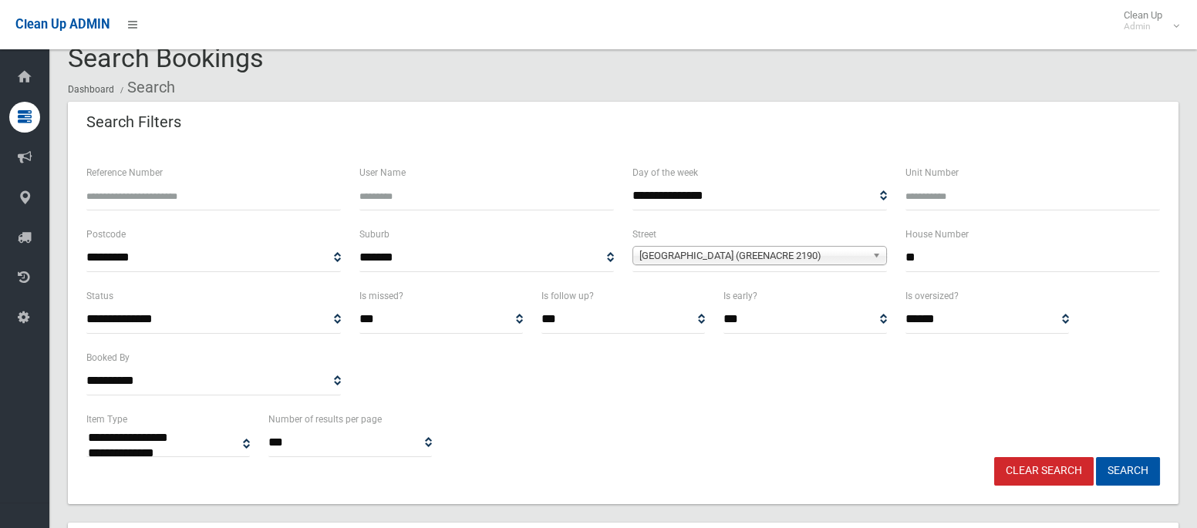
scroll to position [19, 0]
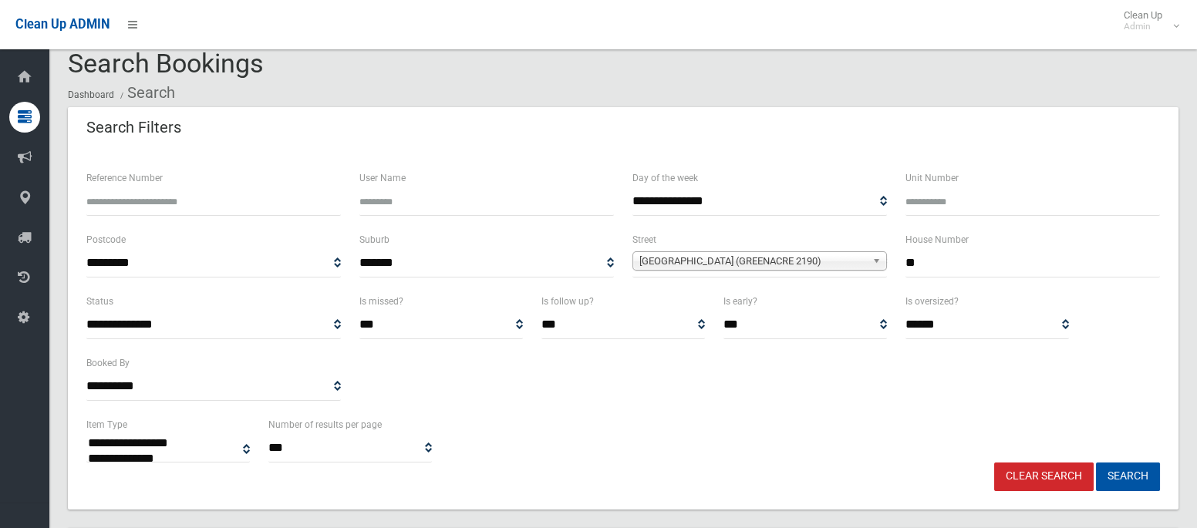
click at [905, 261] on input "**" at bounding box center [1032, 263] width 254 height 29
type input "****"
click at [750, 266] on span "Shellcote Road (GREENACRE 2190)" at bounding box center [752, 261] width 227 height 19
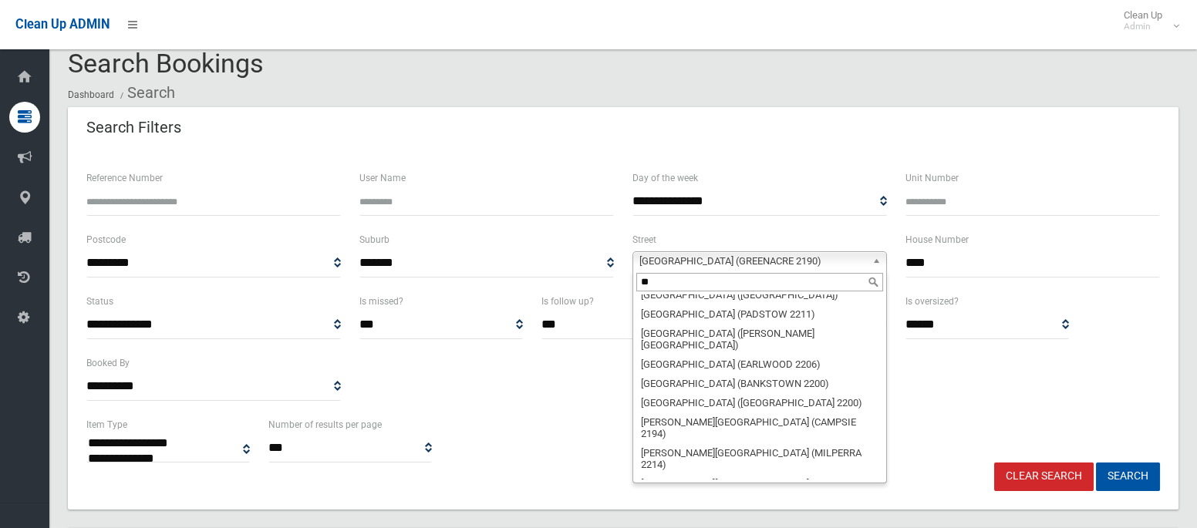
scroll to position [0, 0]
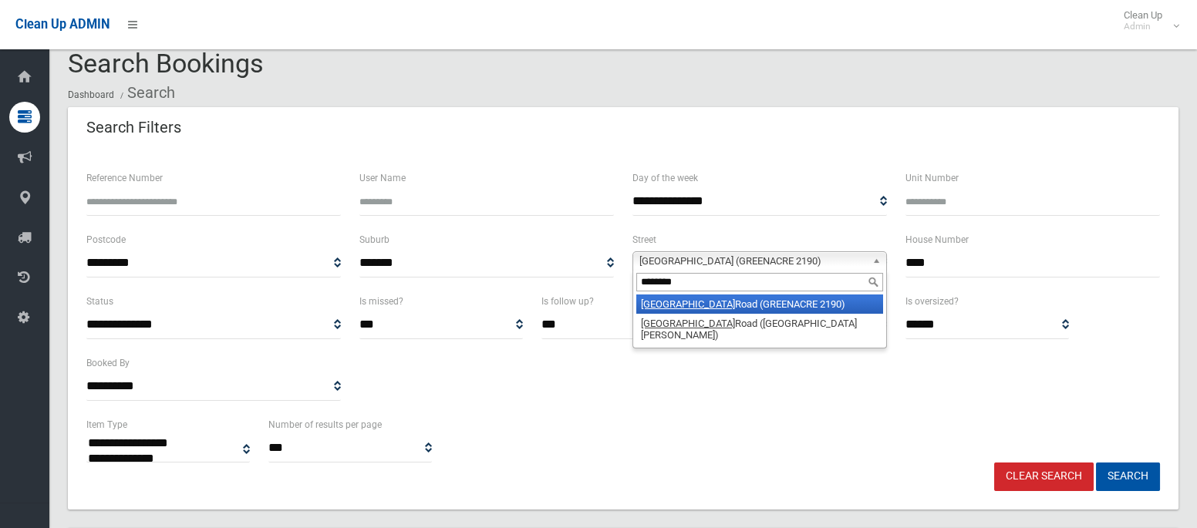
type input "********"
click at [752, 300] on li "Waterloo Road (GREENACRE 2190)" at bounding box center [759, 304] width 247 height 19
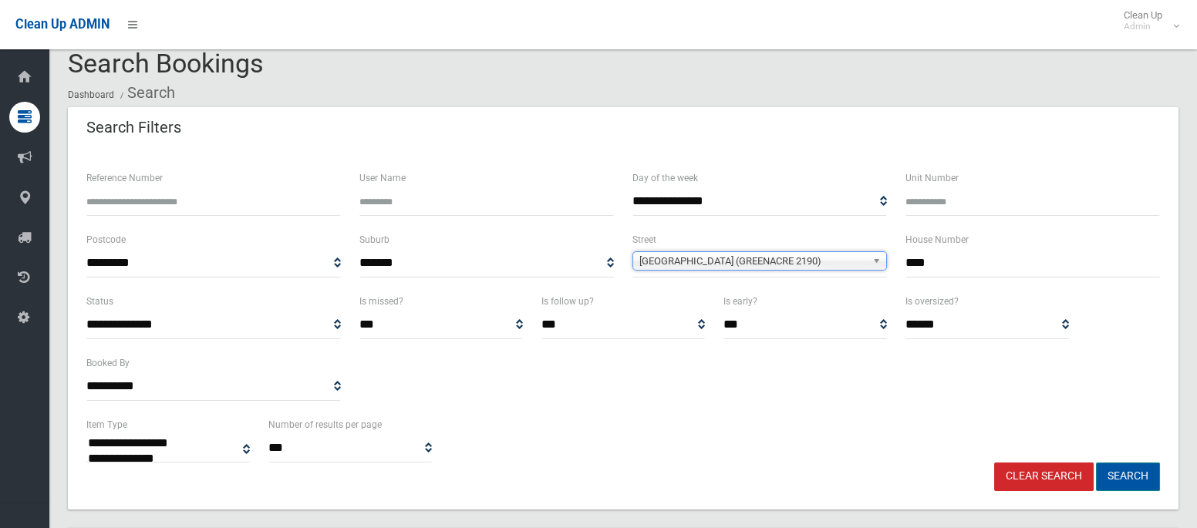
click at [1157, 490] on button "Search" at bounding box center [1128, 477] width 64 height 29
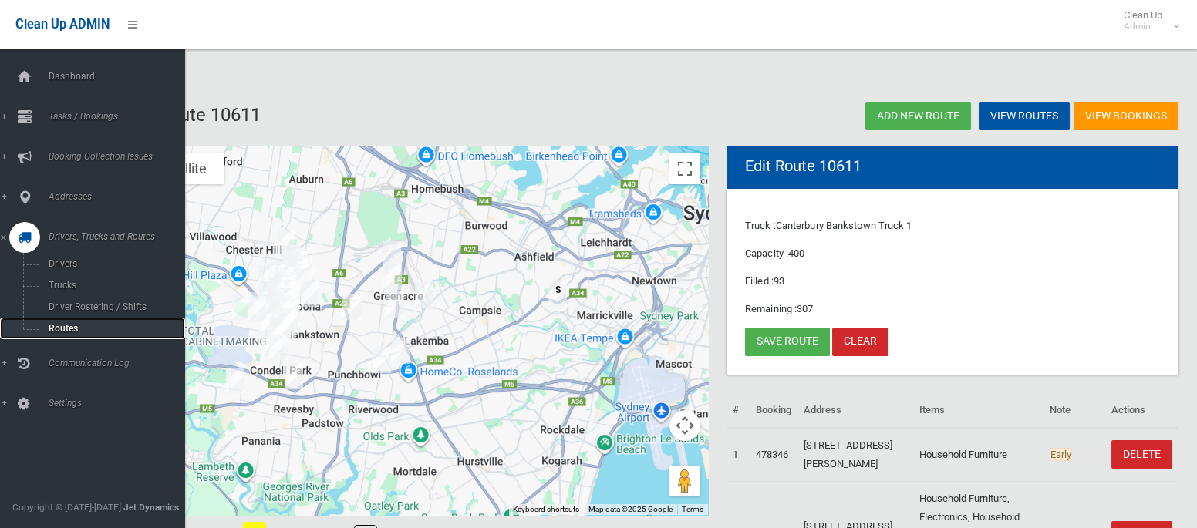
click at [62, 328] on span "Routes" at bounding box center [108, 328] width 128 height 11
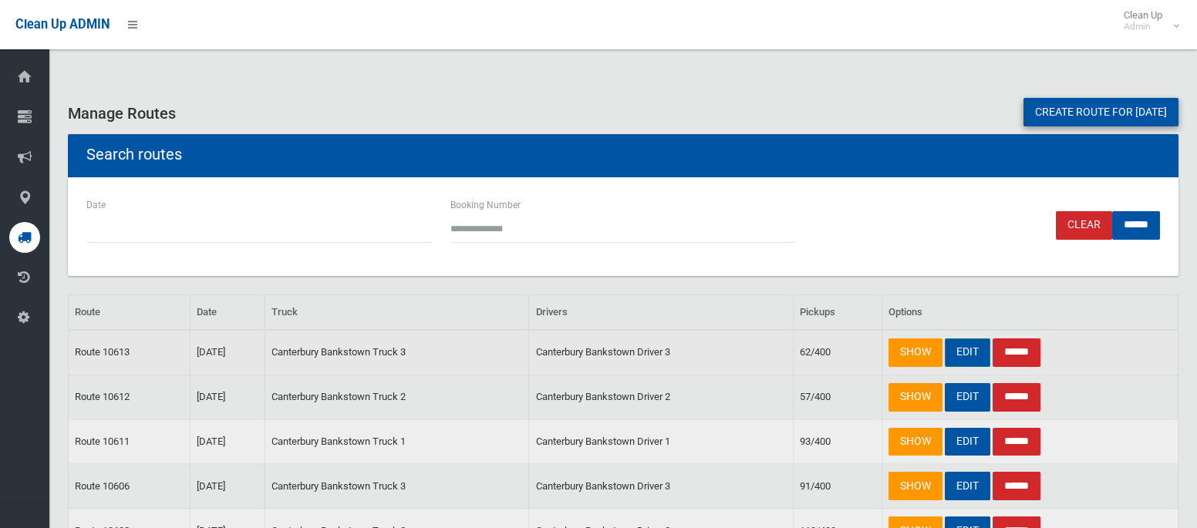
click at [961, 353] on link "EDIT" at bounding box center [966, 352] width 45 height 29
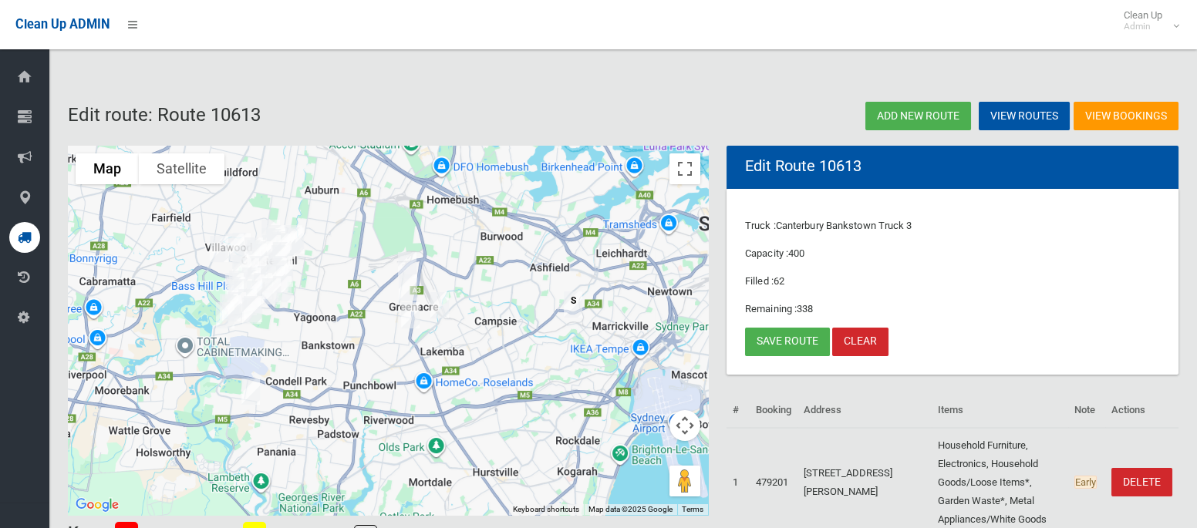
click at [412, 264] on img "12 Shellcote Road, GREENACRE NSW 2190" at bounding box center [407, 265] width 31 height 39
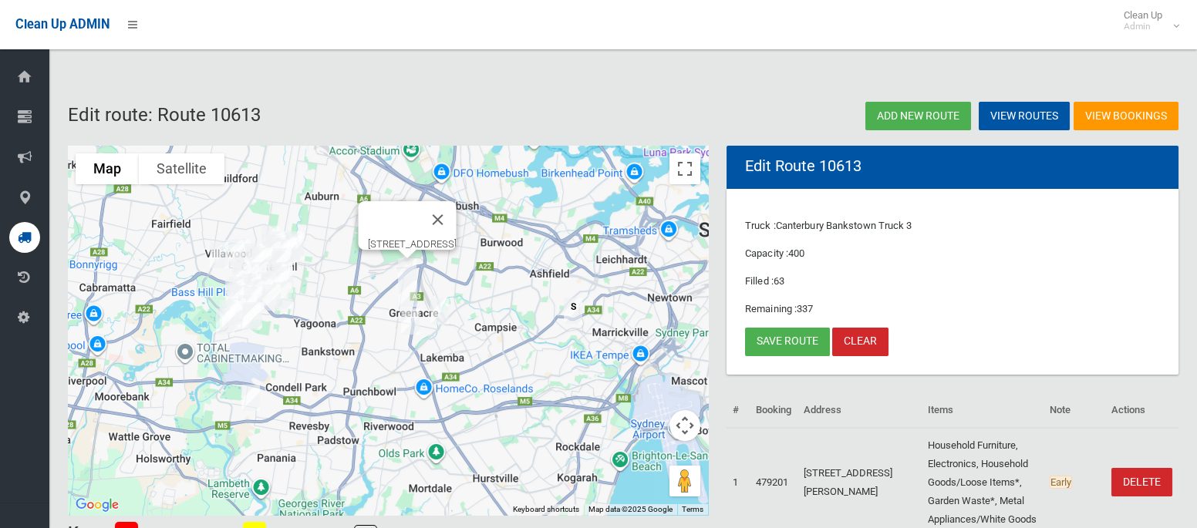
click at [410, 286] on img "245A Waterloo Road, GREENACRE NSW 2190" at bounding box center [407, 293] width 31 height 39
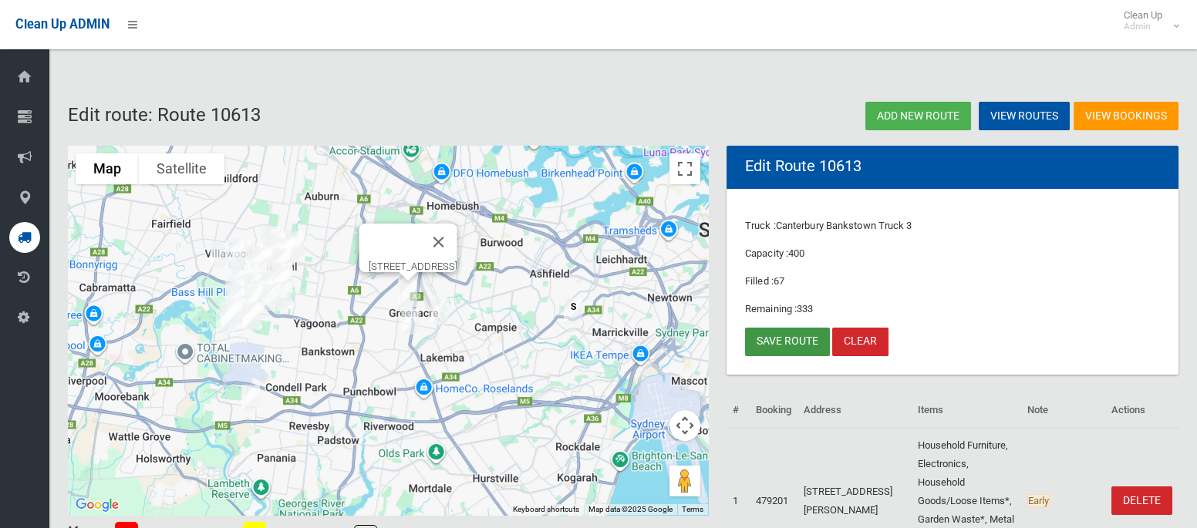
click at [783, 351] on link "Save route" at bounding box center [787, 342] width 85 height 29
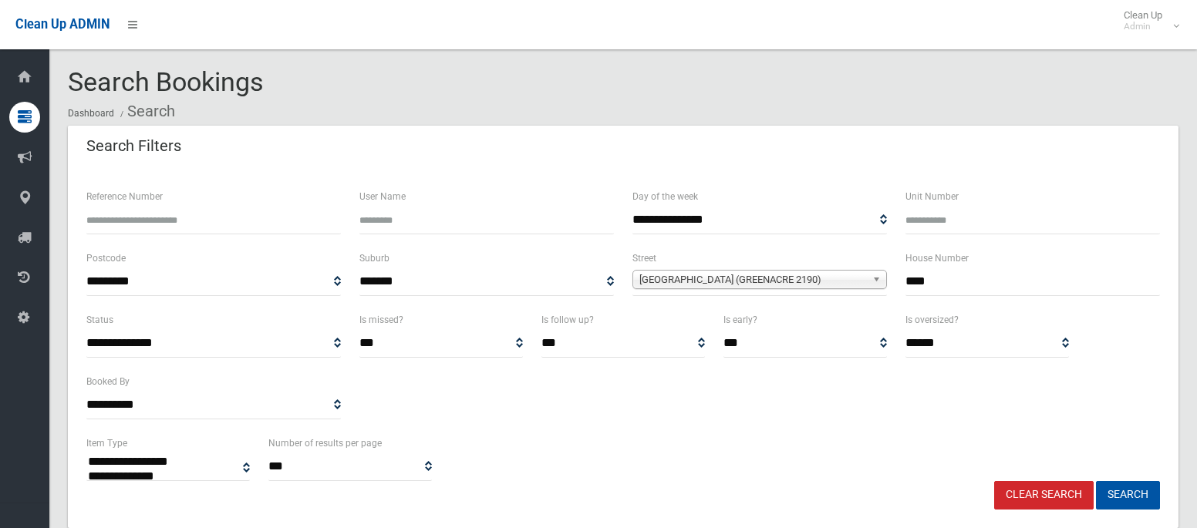
select select
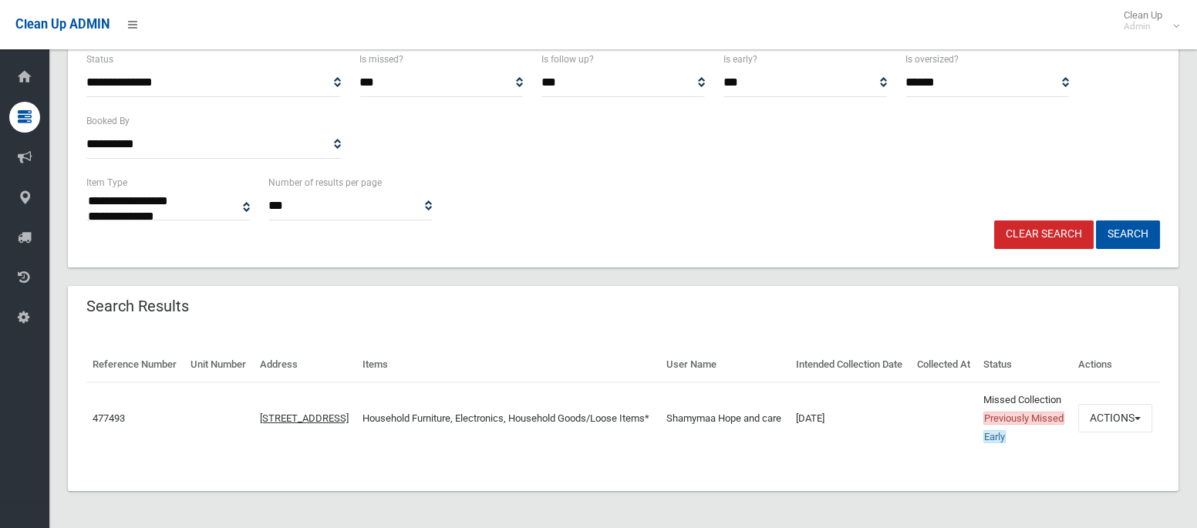
scroll to position [307, 0]
click at [1127, 404] on button "Actions" at bounding box center [1115, 418] width 74 height 29
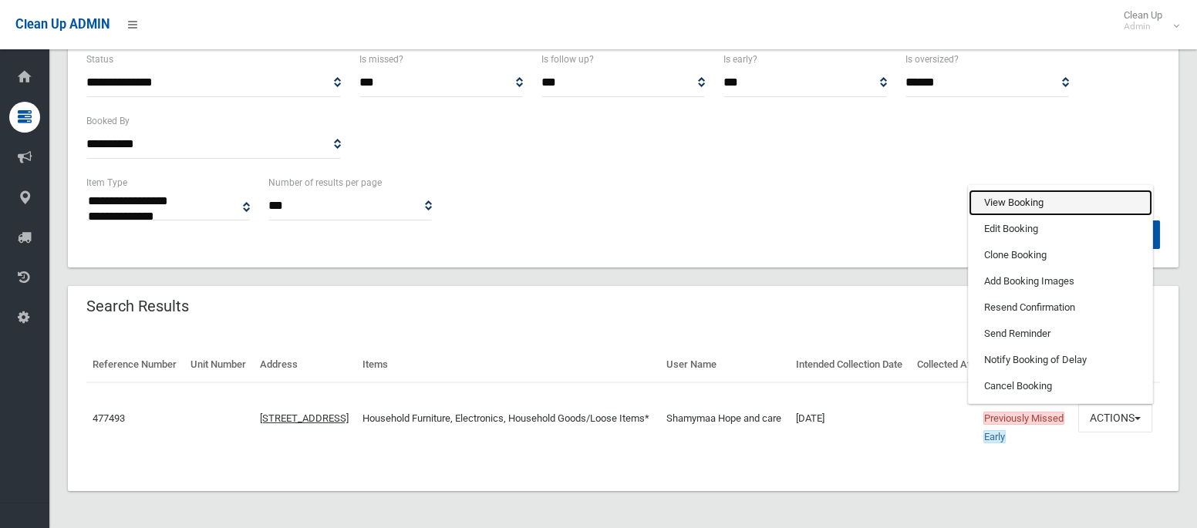
click at [1033, 202] on link "View Booking" at bounding box center [1059, 203] width 183 height 26
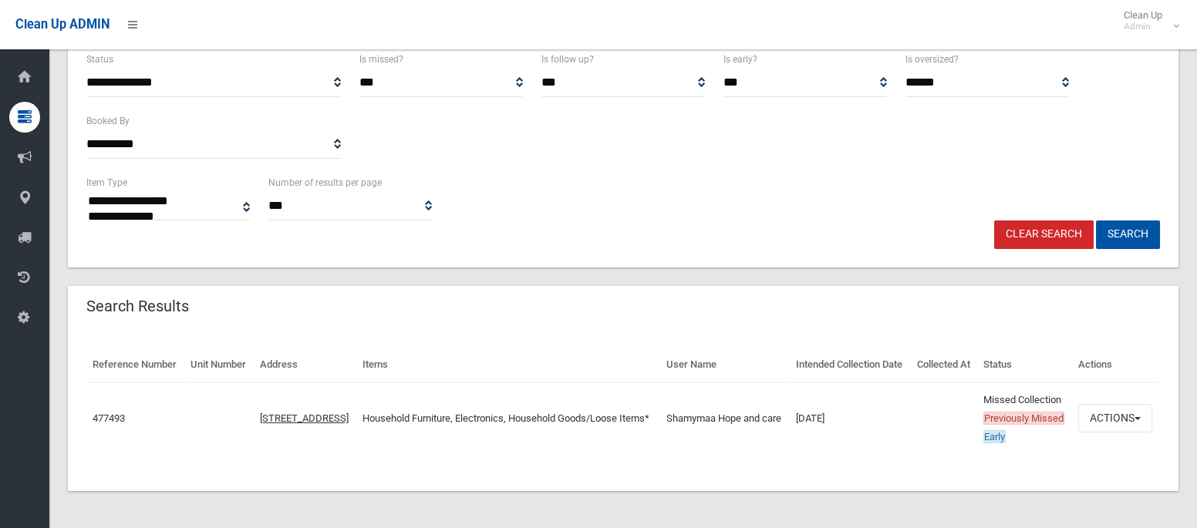
scroll to position [0, 0]
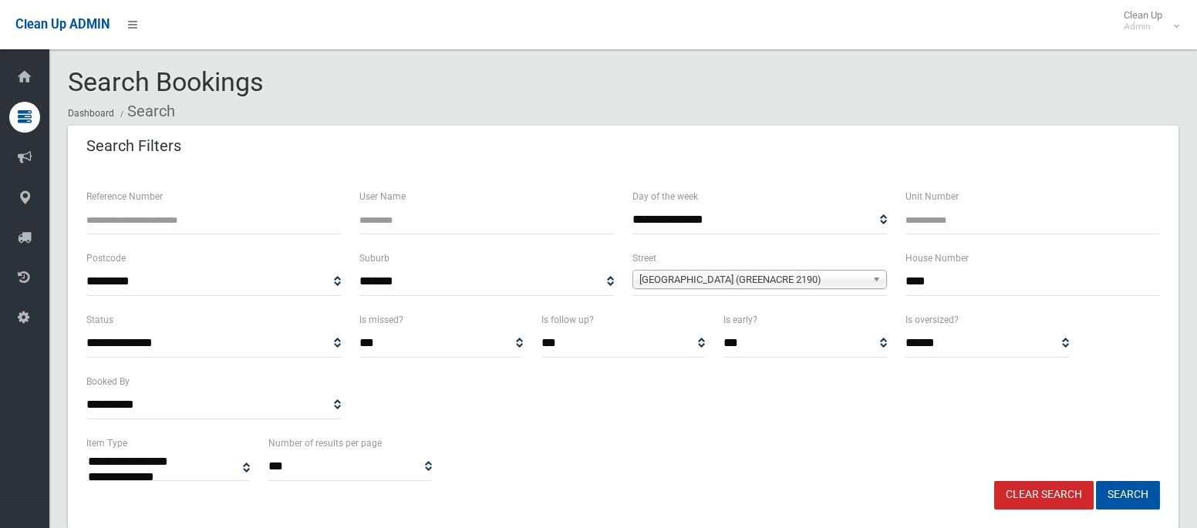
click at [927, 283] on input "****" at bounding box center [1032, 282] width 254 height 29
type input "***"
click at [813, 276] on span "Waterloo Road (GREENACRE 2190)" at bounding box center [752, 280] width 227 height 19
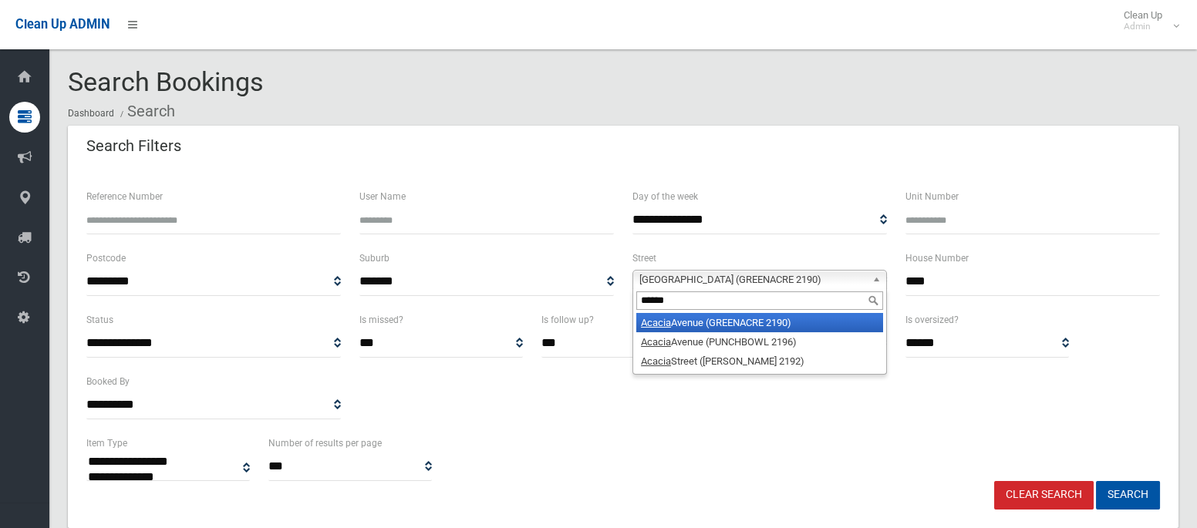
type input "******"
click at [789, 326] on li "Acacia Avenue (GREENACRE 2190)" at bounding box center [759, 322] width 247 height 19
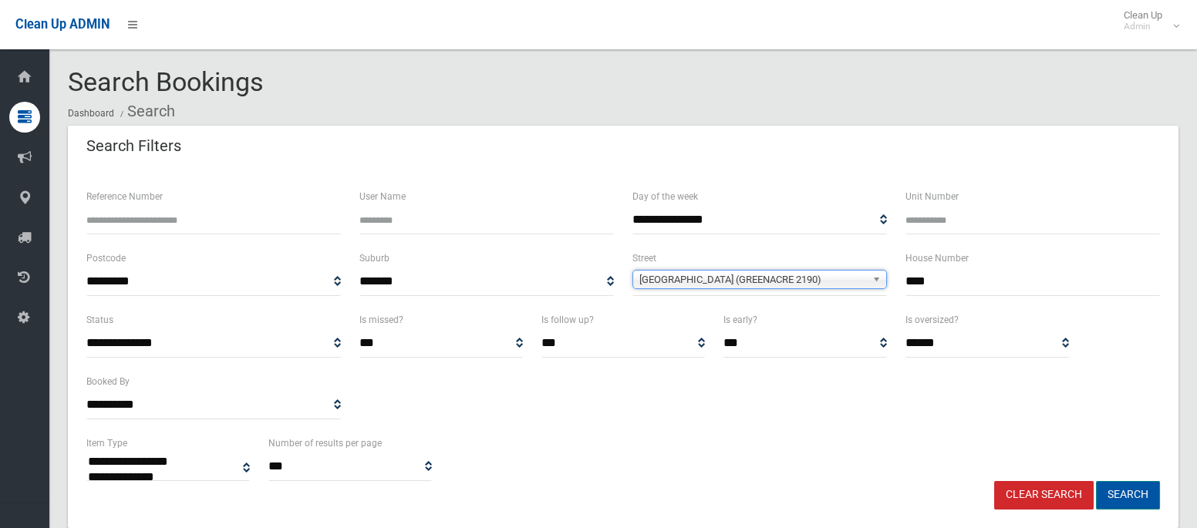
click at [1126, 493] on button "Search" at bounding box center [1128, 495] width 64 height 29
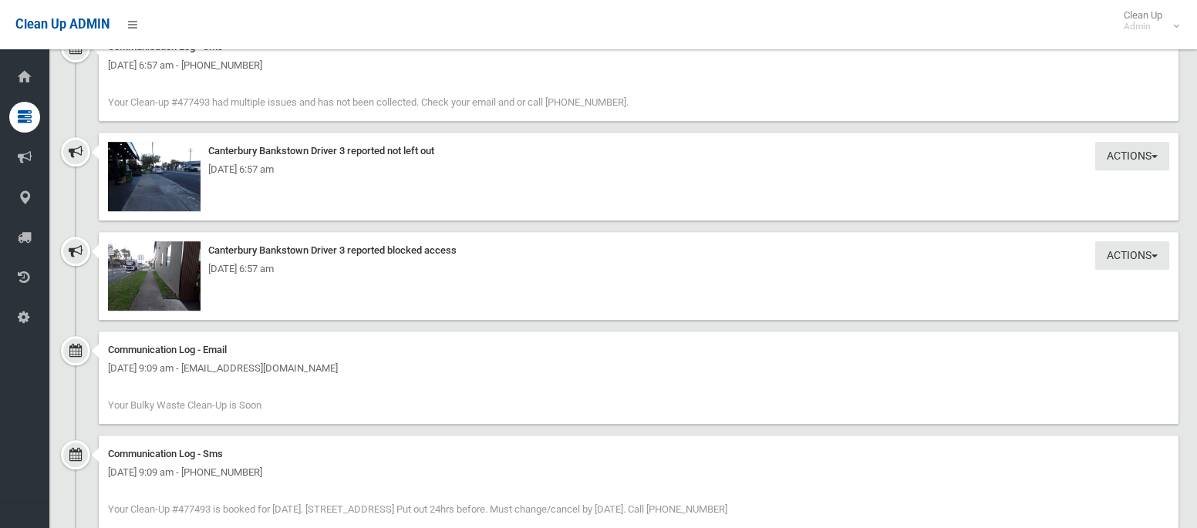
scroll to position [2728, 0]
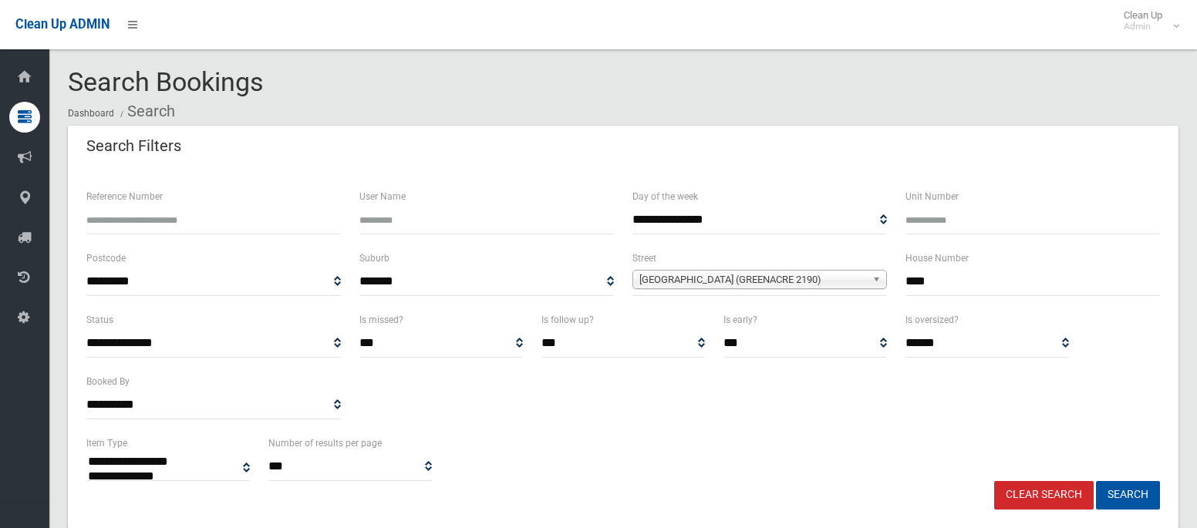
select select
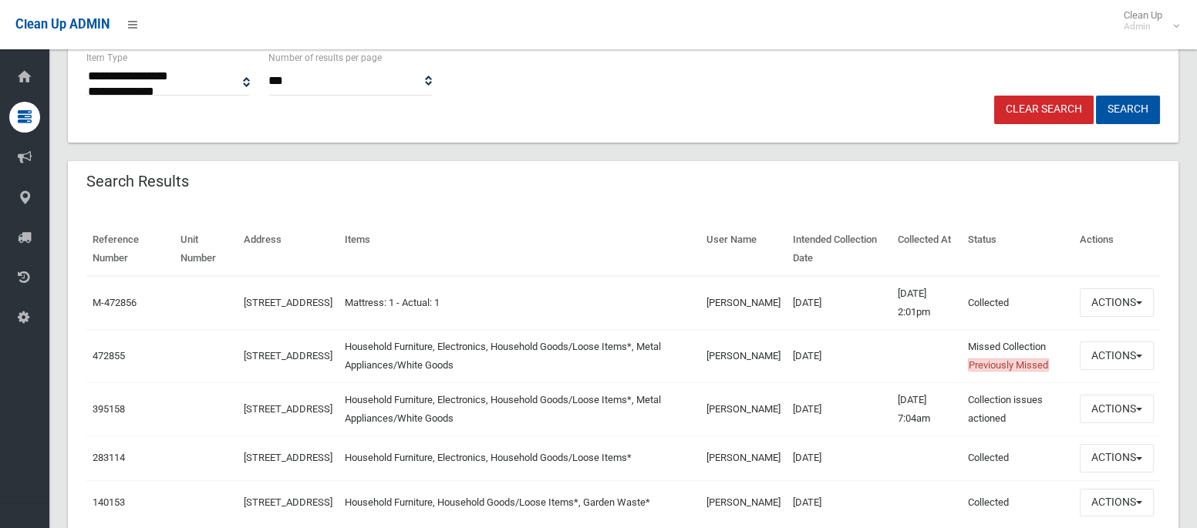
scroll to position [392, 0]
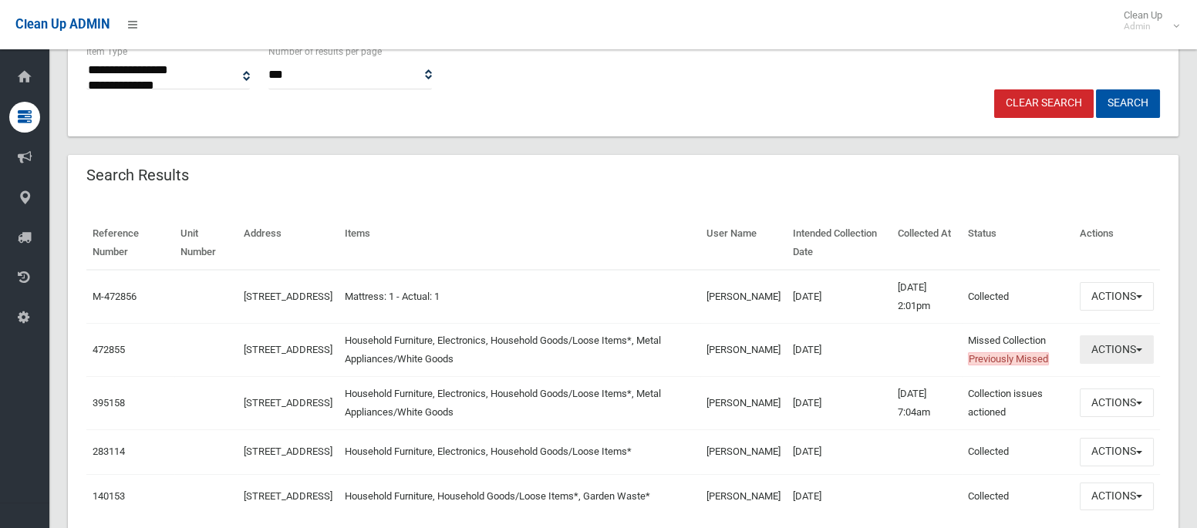
click at [1101, 346] on button "Actions" at bounding box center [1116, 349] width 74 height 29
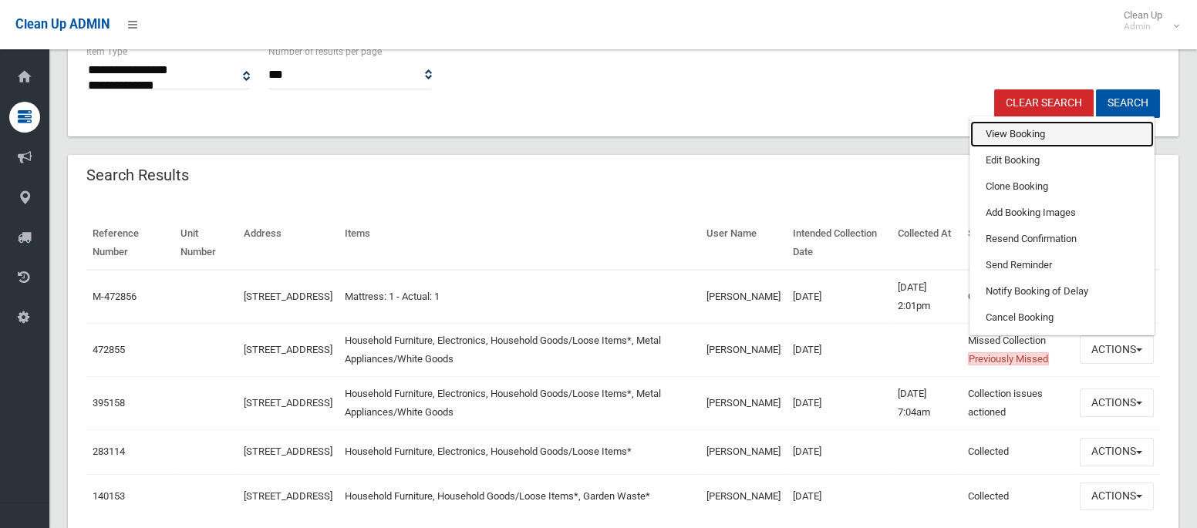
click at [1032, 135] on link "View Booking" at bounding box center [1061, 134] width 183 height 26
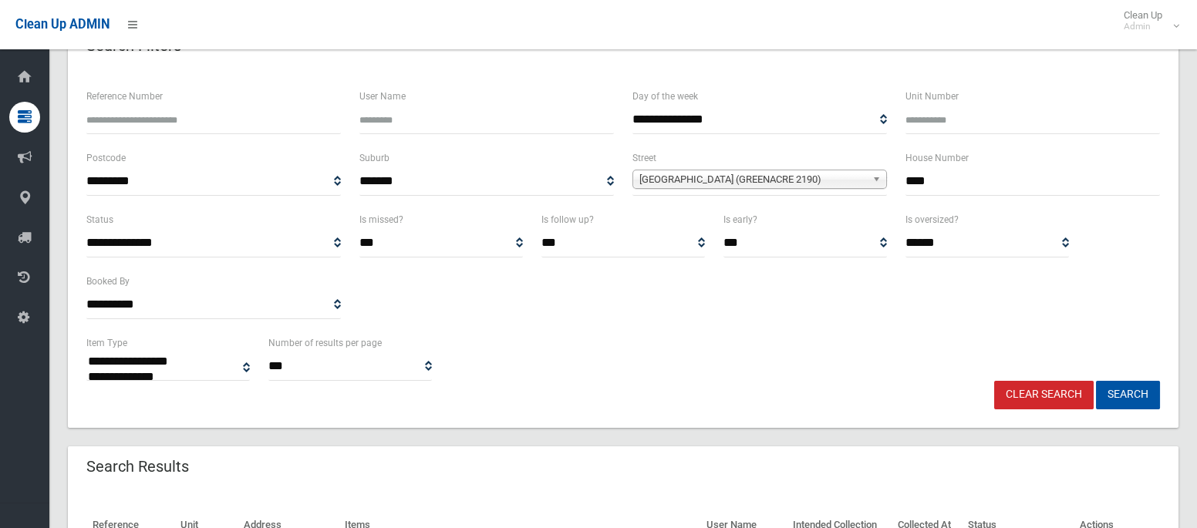
scroll to position [0, 0]
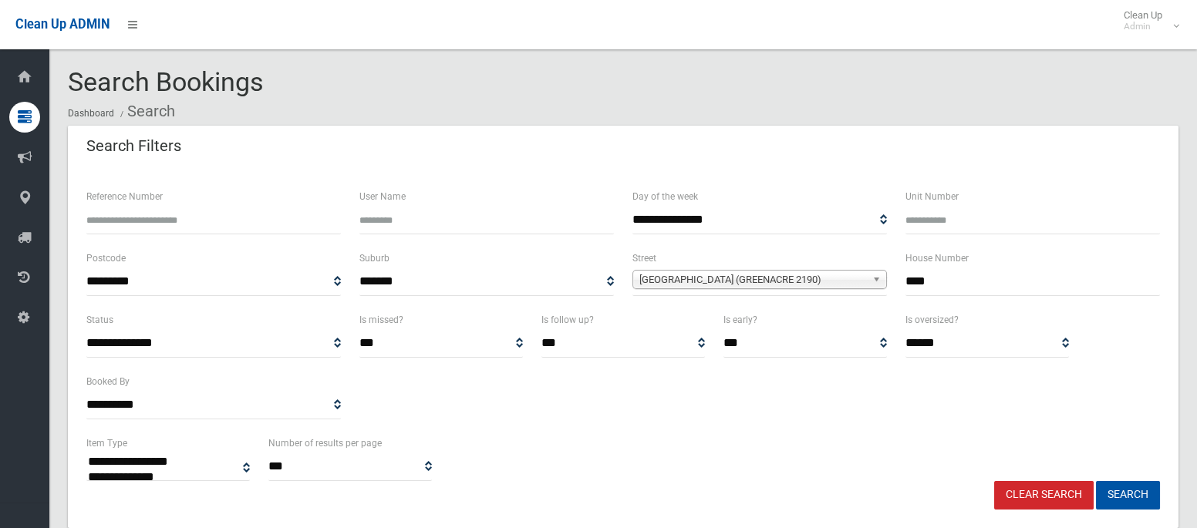
click at [943, 281] on input "***" at bounding box center [1032, 282] width 254 height 29
type input "*"
type input "**"
click at [826, 282] on span "Acacia Avenue (GREENACRE 2190)" at bounding box center [752, 280] width 227 height 19
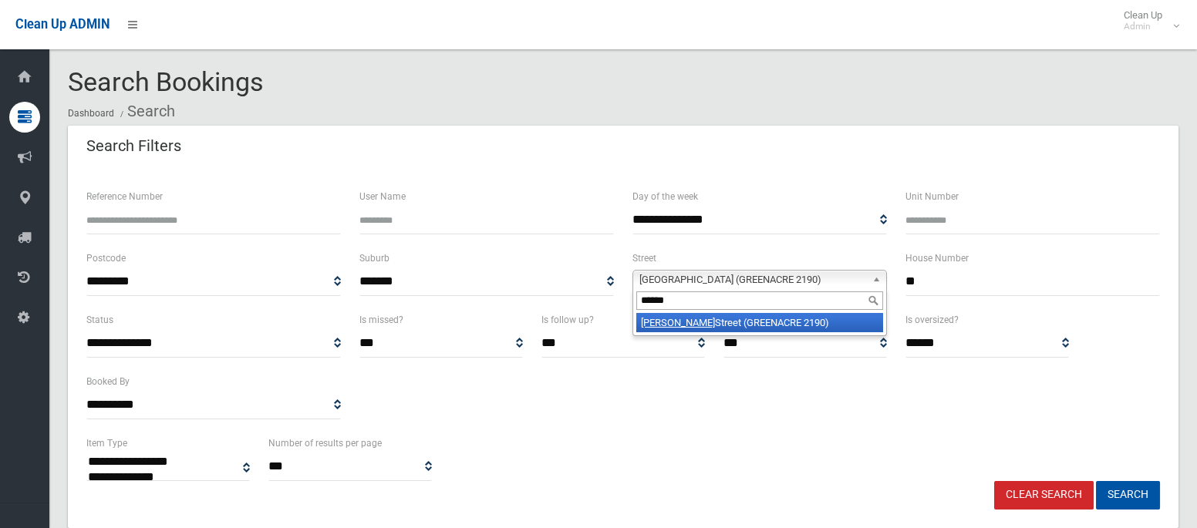
type input "******"
click at [810, 319] on li "Wilbur Street (GREENACRE 2190)" at bounding box center [759, 322] width 247 height 19
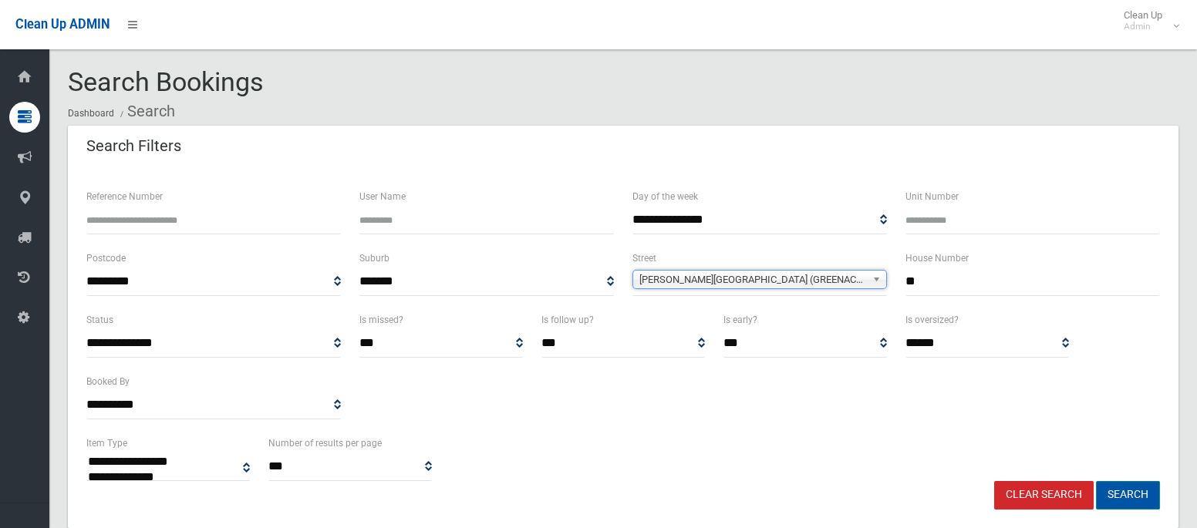
click at [1106, 487] on button "Search" at bounding box center [1128, 495] width 64 height 29
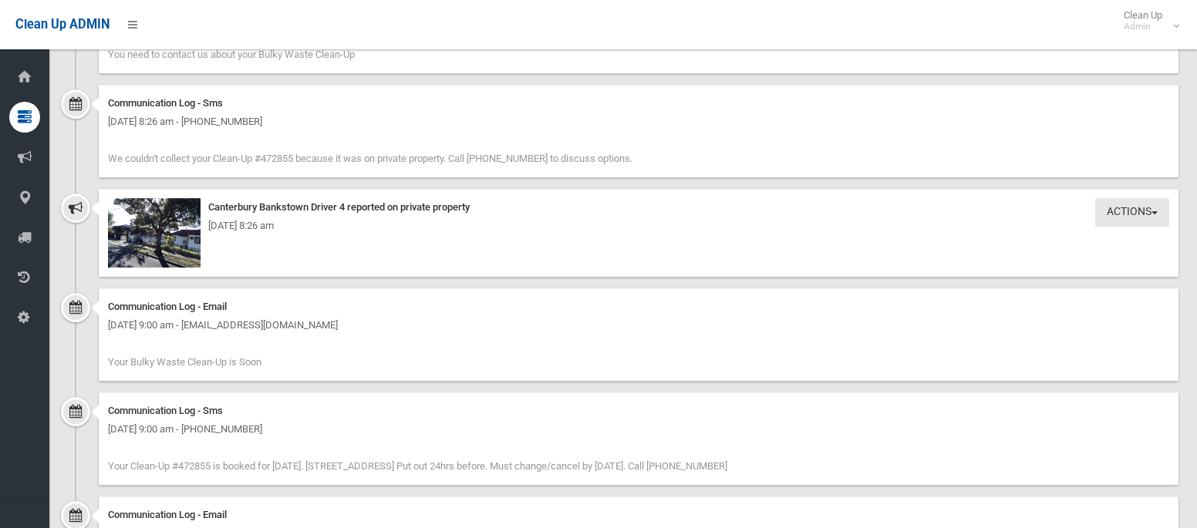
scroll to position [2097, 0]
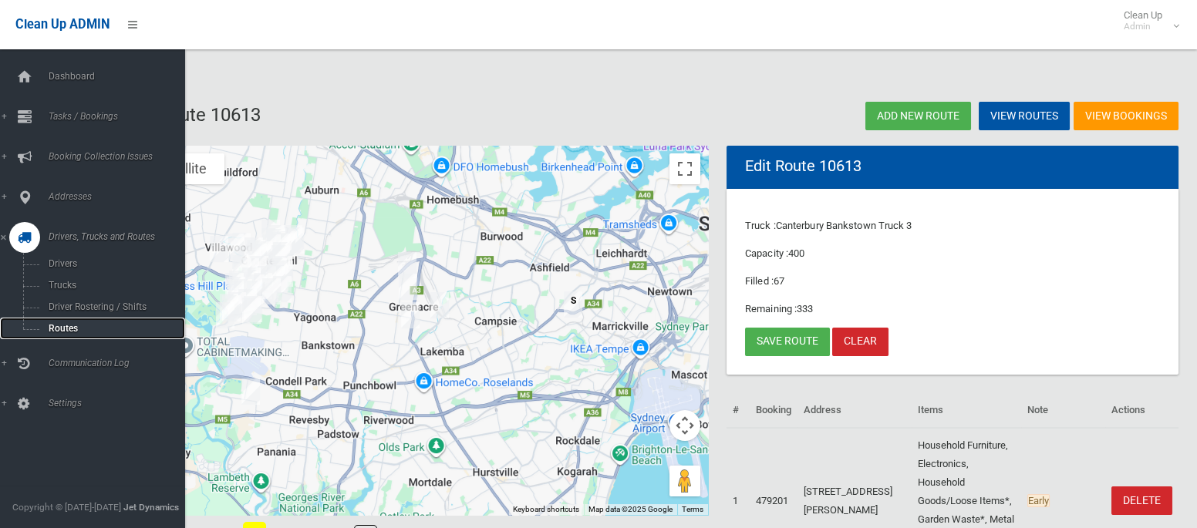
click at [67, 328] on span "Routes" at bounding box center [108, 328] width 128 height 11
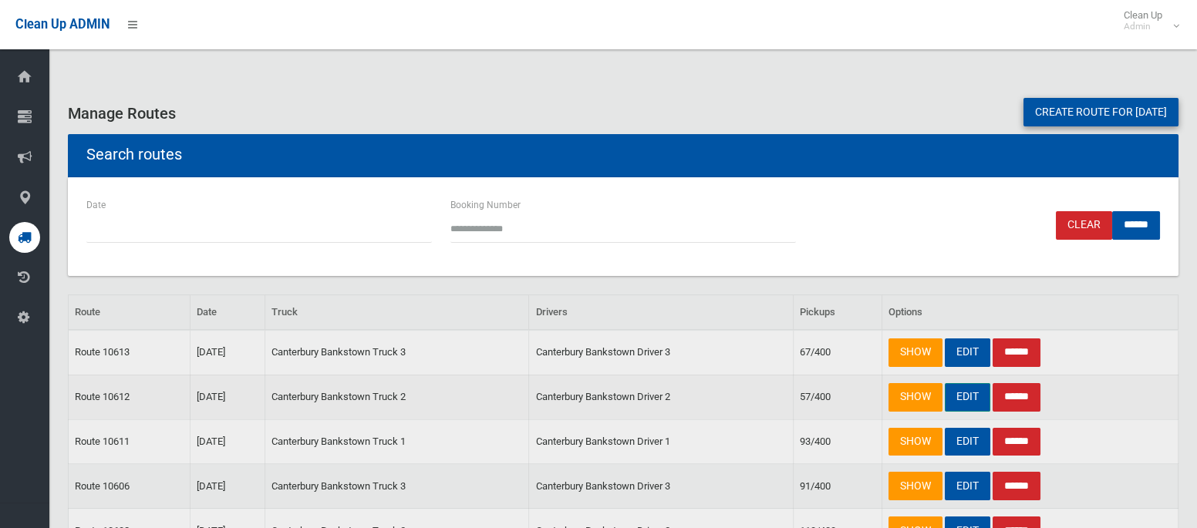
click at [973, 389] on link "EDIT" at bounding box center [966, 397] width 45 height 29
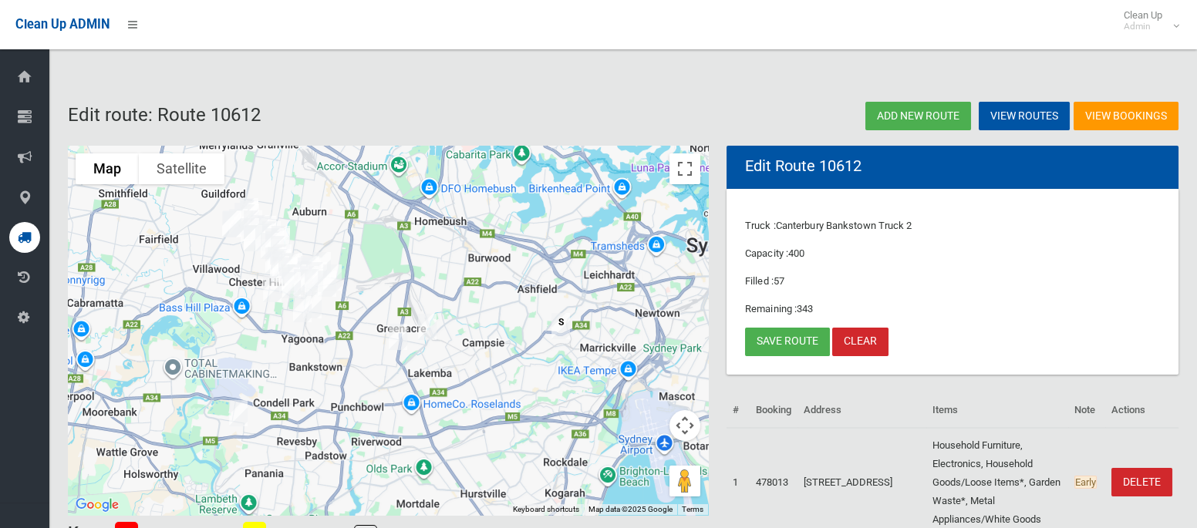
click at [402, 336] on img "129 Acacia Avenue, GREENACRE NSW 2190" at bounding box center [397, 337] width 31 height 39
click at [447, 275] on button "Close" at bounding box center [428, 285] width 37 height 37
click at [778, 337] on link "Save route" at bounding box center [787, 342] width 85 height 29
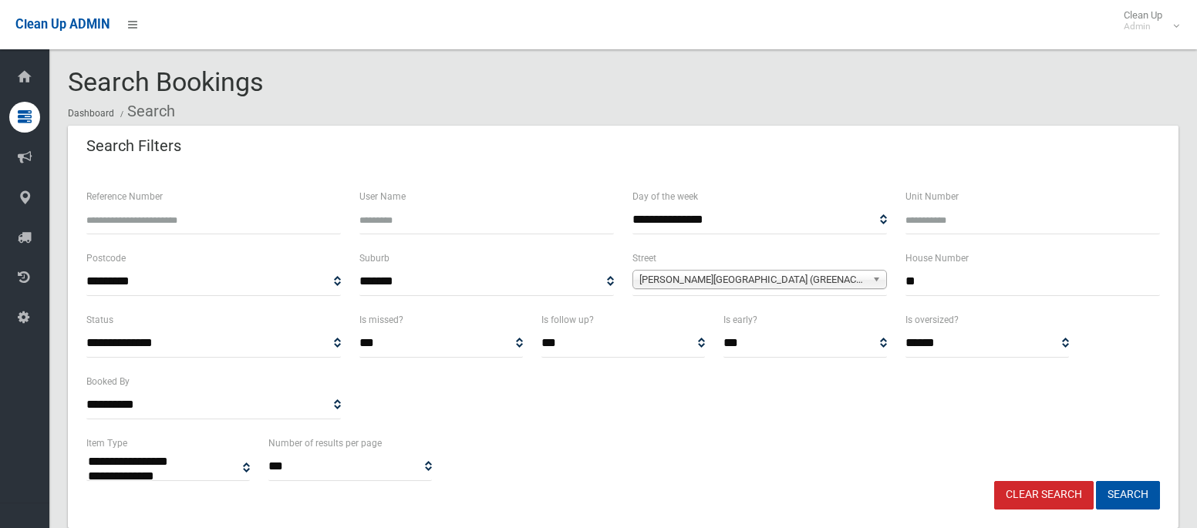
select select
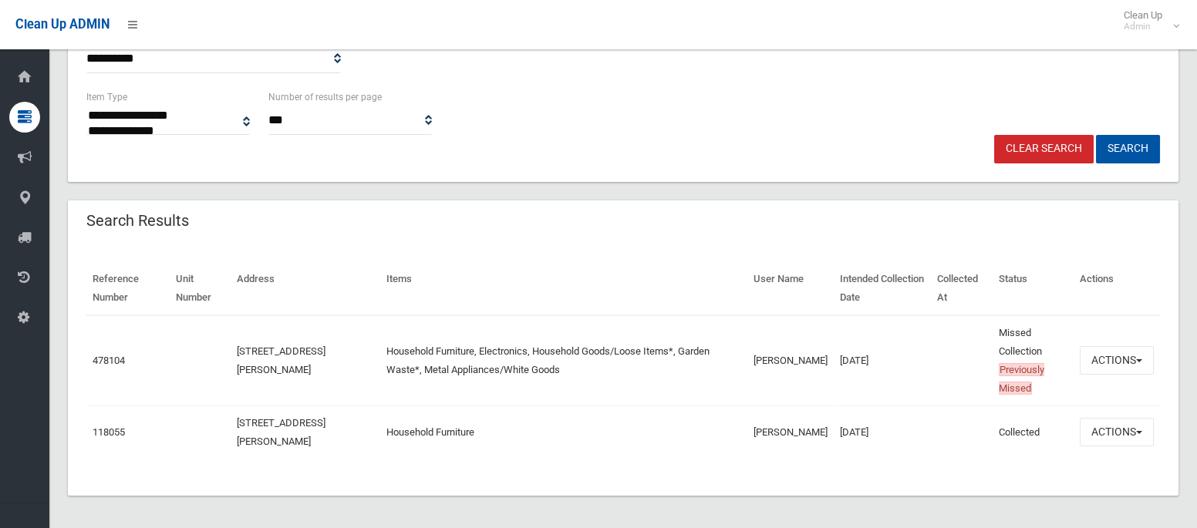
scroll to position [349, 0]
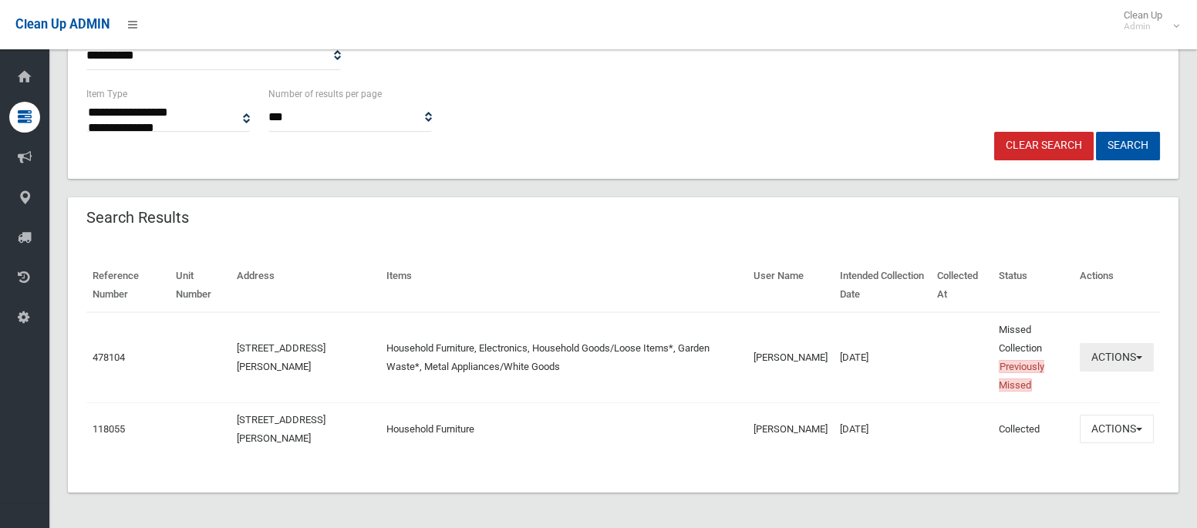
click at [1095, 359] on button "Actions" at bounding box center [1116, 357] width 74 height 29
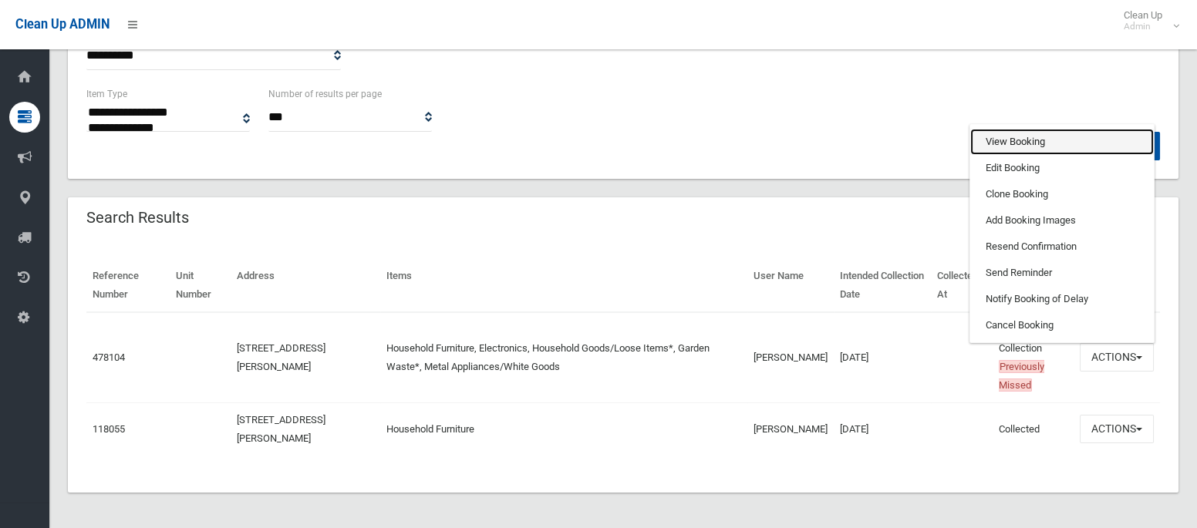
click at [1007, 137] on link "View Booking" at bounding box center [1061, 142] width 183 height 26
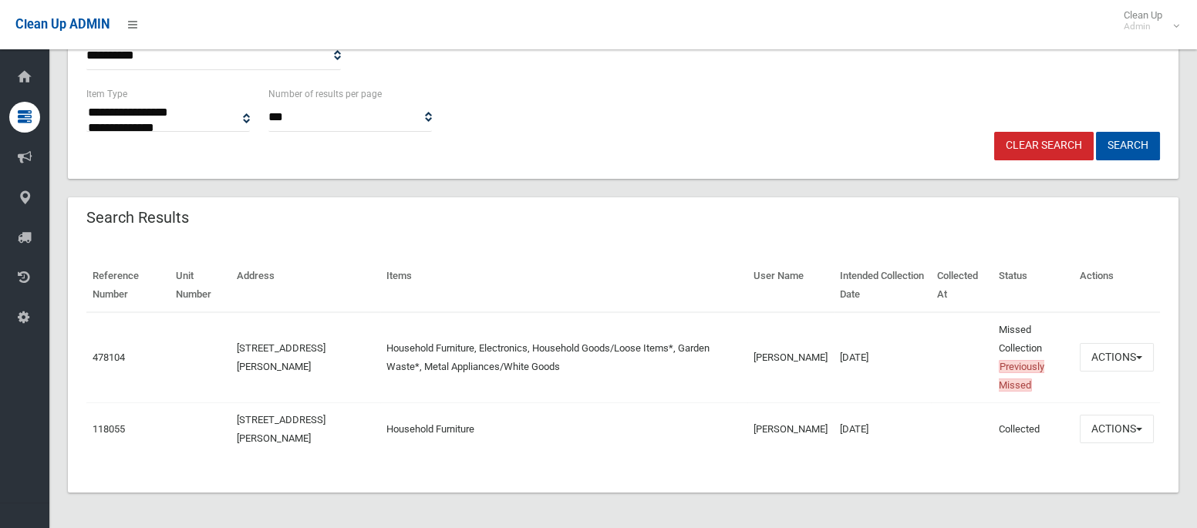
click at [833, 368] on td "25/08/2025" at bounding box center [881, 357] width 97 height 91
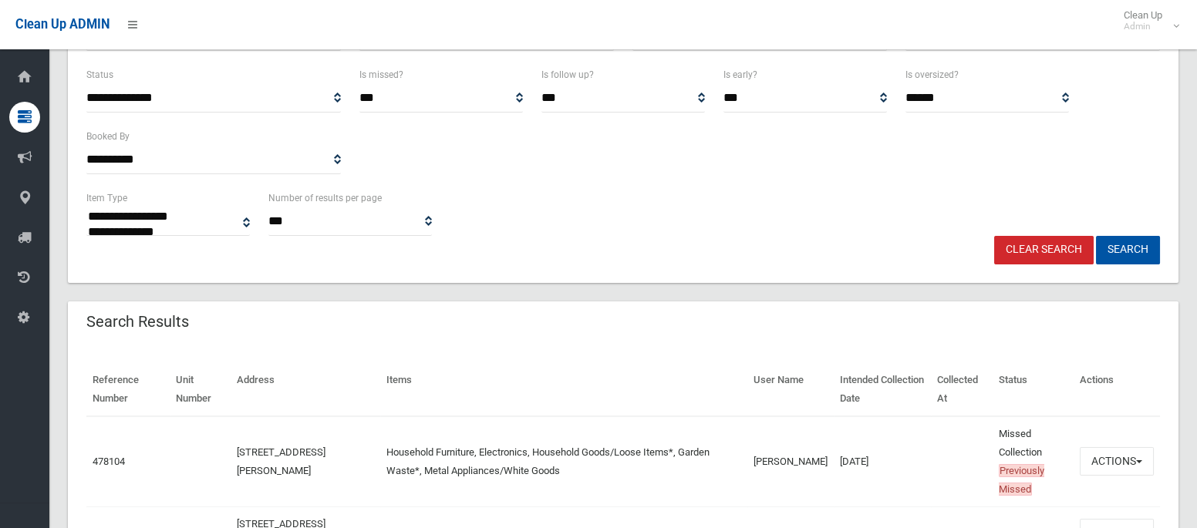
scroll to position [266, 0]
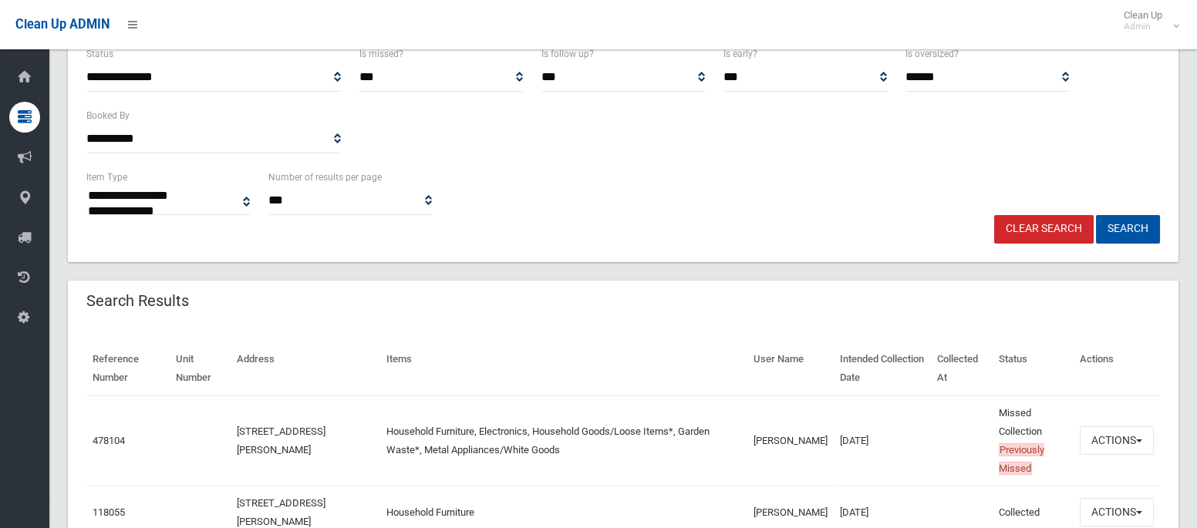
drag, startPoint x: 219, startPoint y: 426, endPoint x: 290, endPoint y: 449, distance: 74.8
click at [290, 449] on tr "478104 28 Wilbur Street, GREENACRE NSW 2190 Household Furniture, Electronics, H…" at bounding box center [622, 441] width 1073 height 91
copy tr "28 Wilbur Street, GREENACRE NSW 2190"
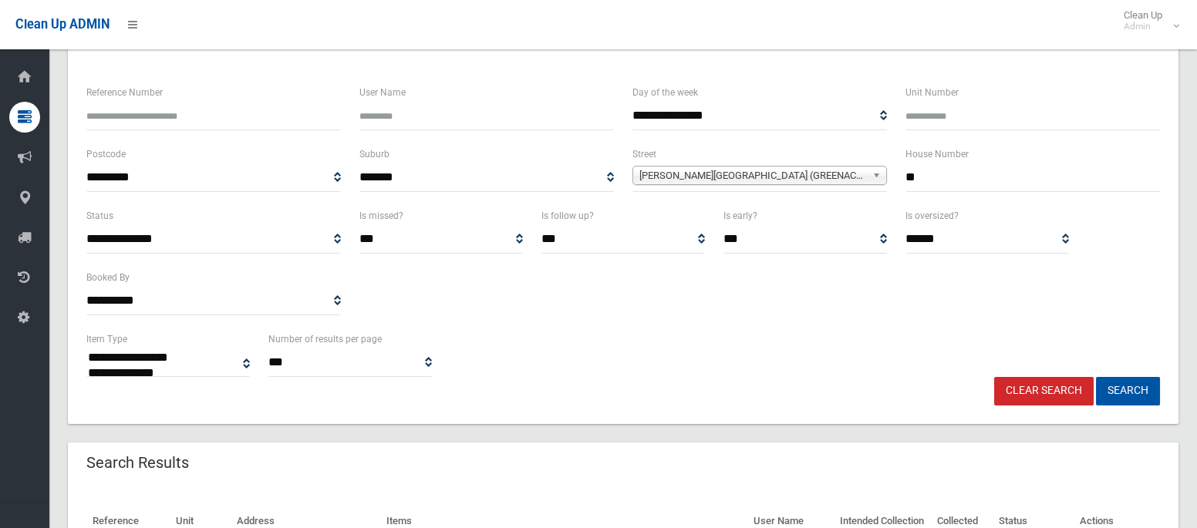
scroll to position [349, 0]
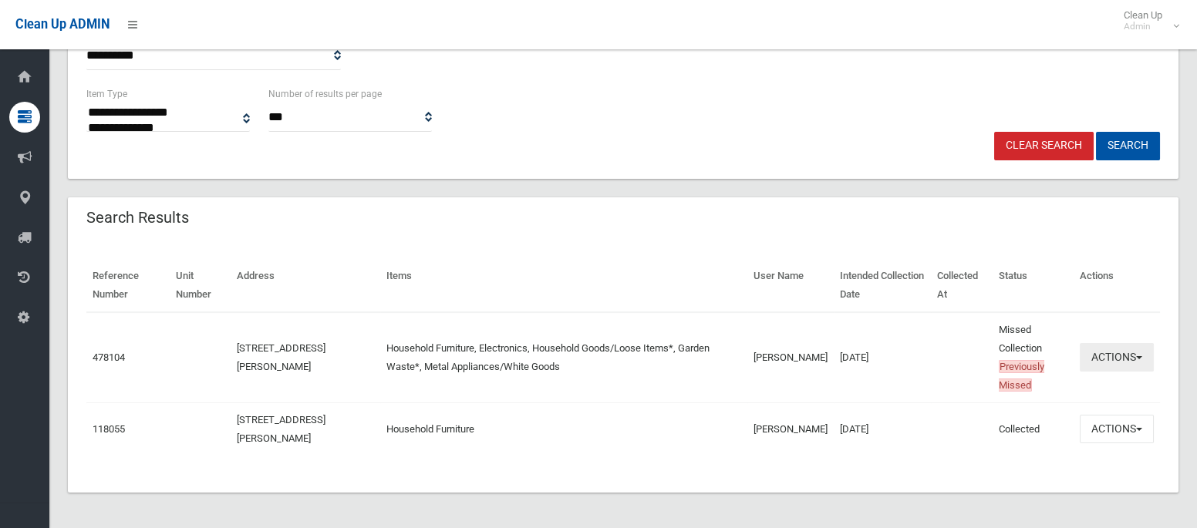
click at [1099, 358] on button "Actions" at bounding box center [1116, 357] width 74 height 29
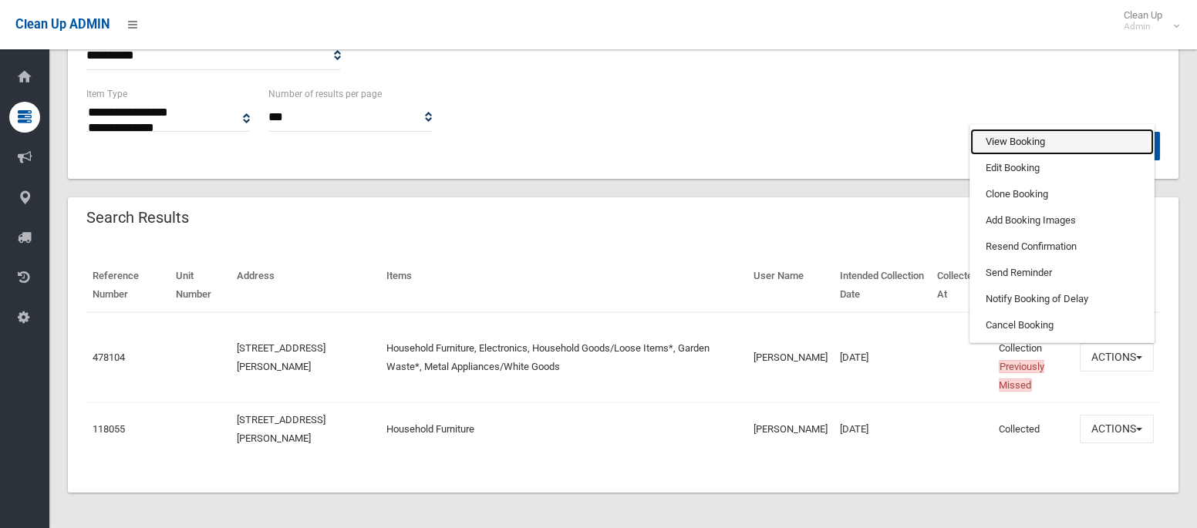
click at [1015, 136] on link "View Booking" at bounding box center [1061, 142] width 183 height 26
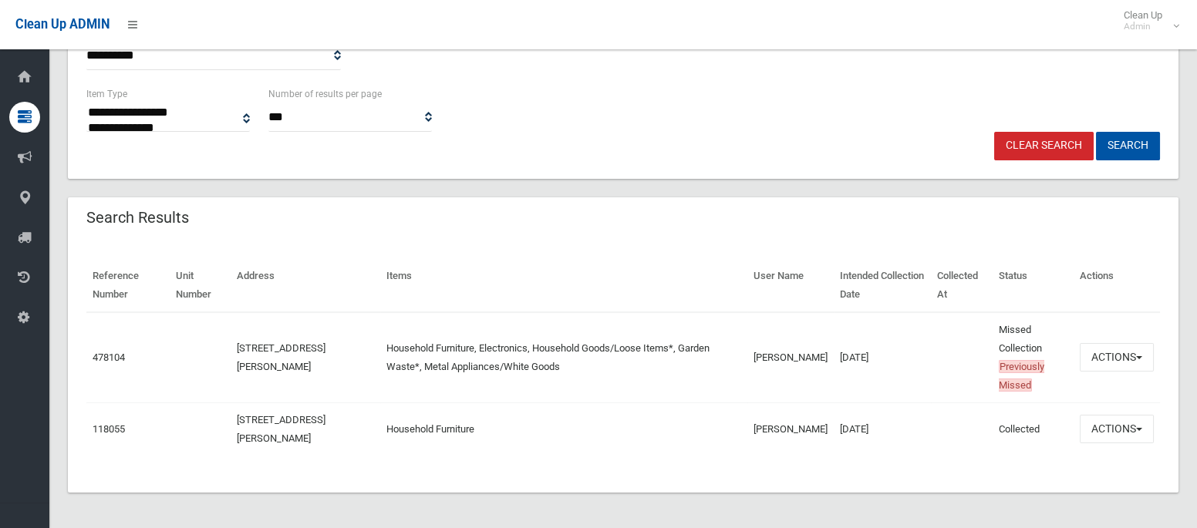
scroll to position [0, 0]
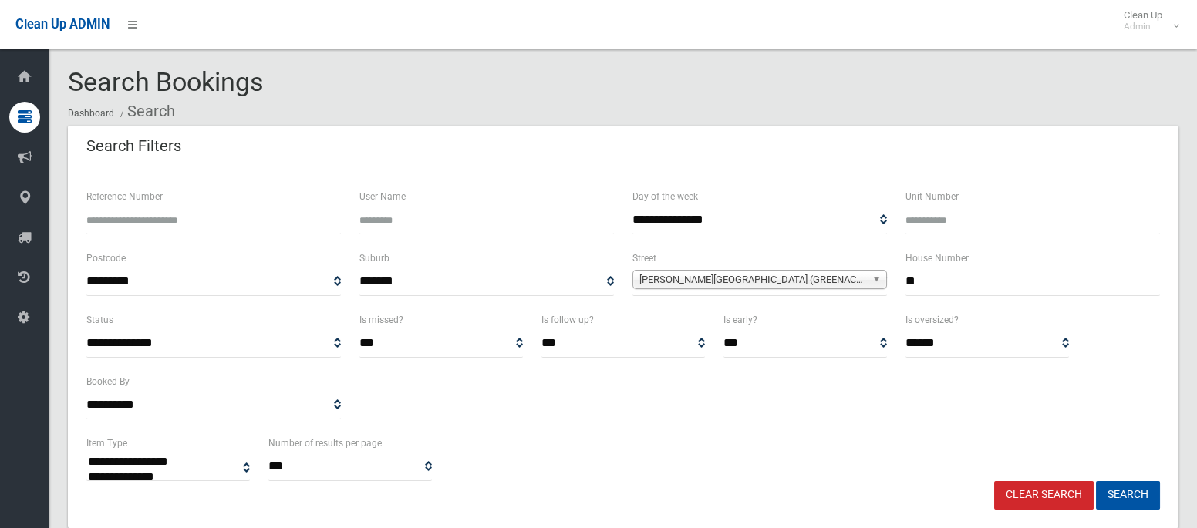
click at [918, 281] on input "**" at bounding box center [1032, 282] width 254 height 29
type input "***"
click at [706, 277] on span "Wilbur Street (GREENACRE 2190)" at bounding box center [752, 280] width 227 height 19
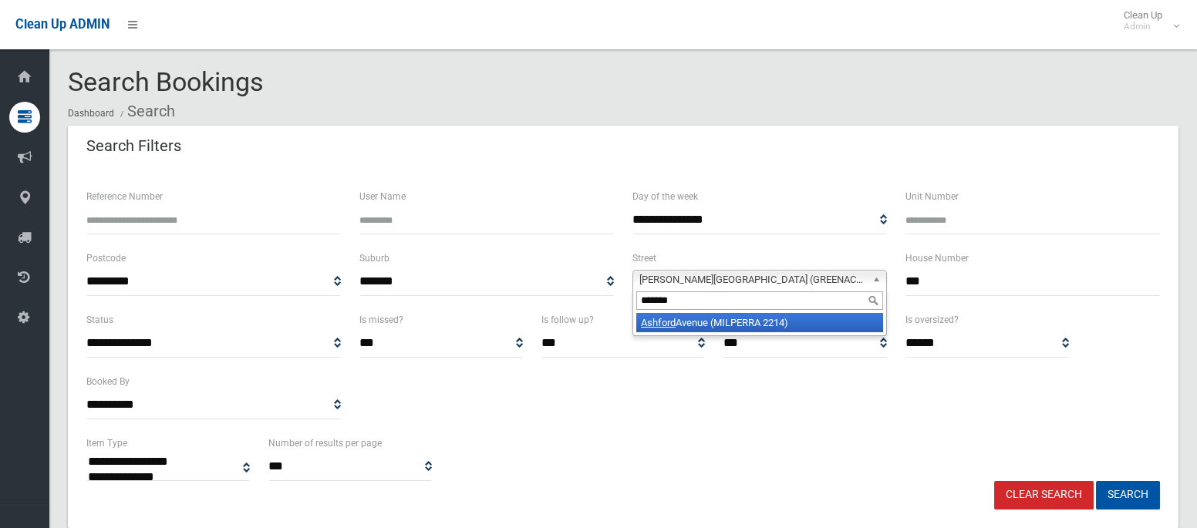
type input "*******"
click at [709, 321] on li "Ashford Avenue (MILPERRA 2214)" at bounding box center [759, 322] width 247 height 19
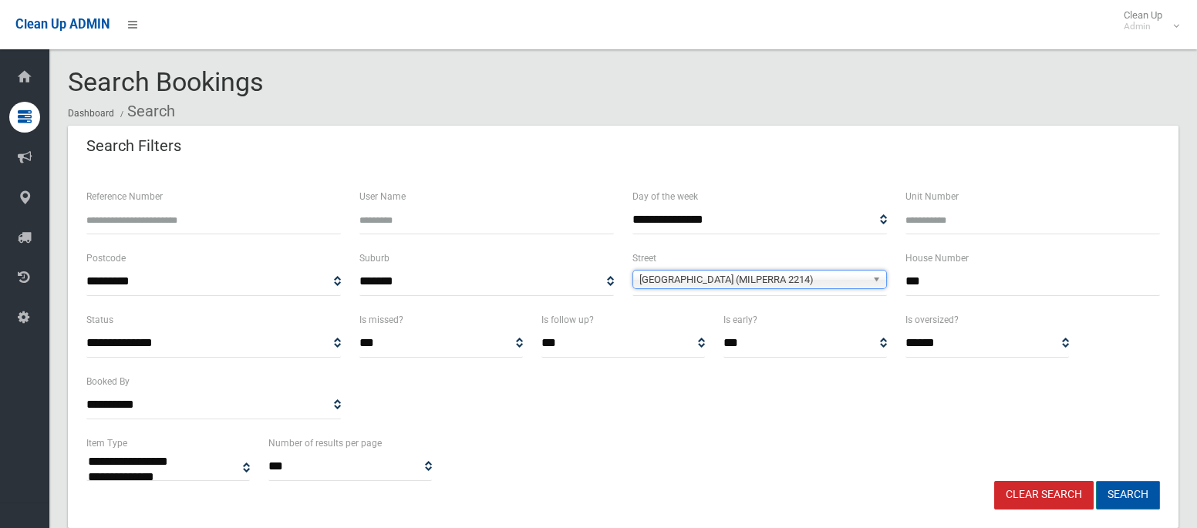
click at [1118, 489] on button "Search" at bounding box center [1128, 495] width 64 height 29
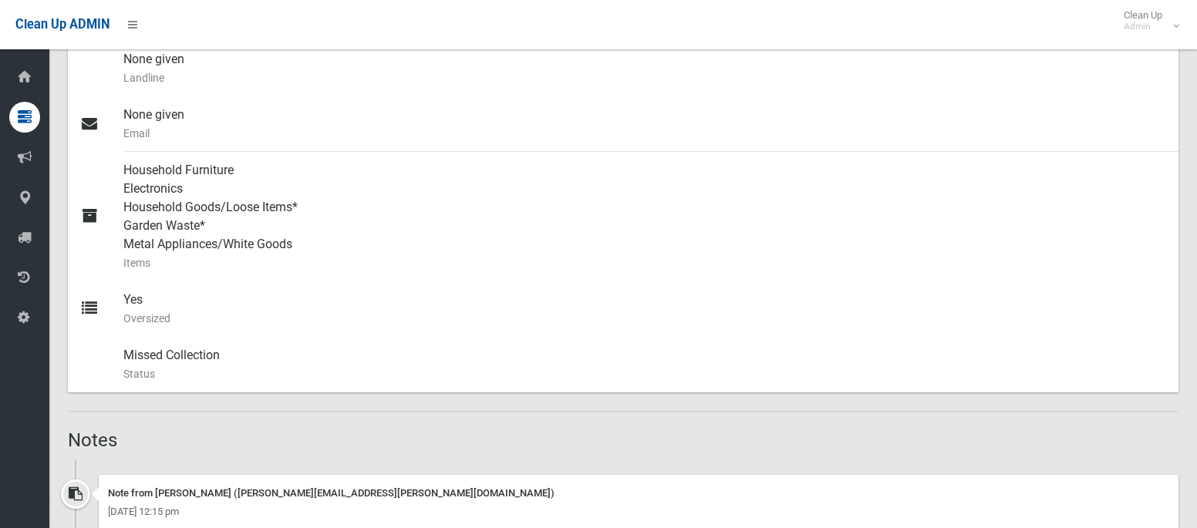
scroll to position [573, 0]
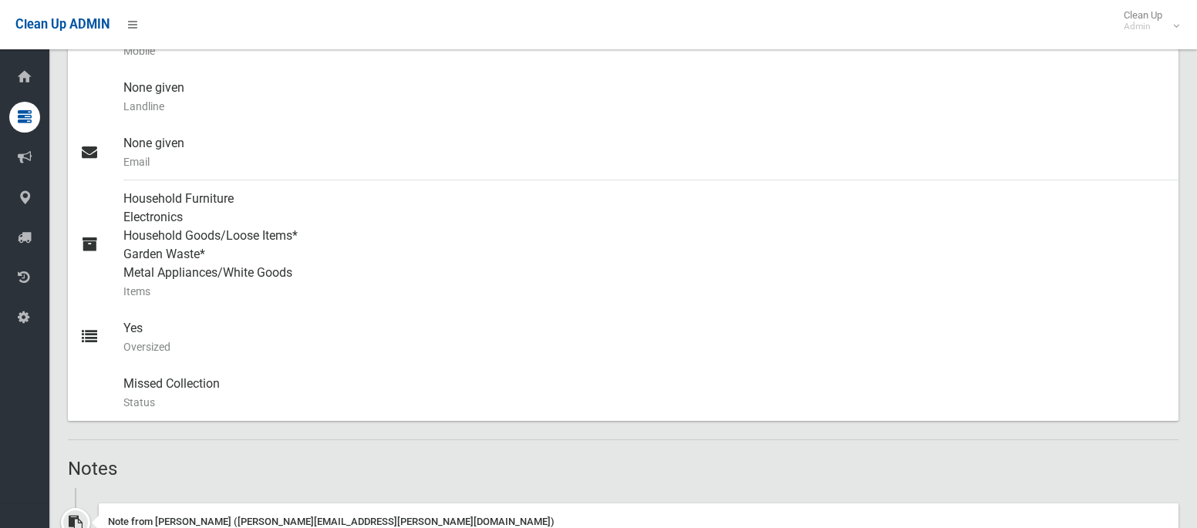
click at [619, 201] on div "Household Furniture Electronics Household Goods/Loose Items* Garden Waste* Meta…" at bounding box center [644, 245] width 1042 height 130
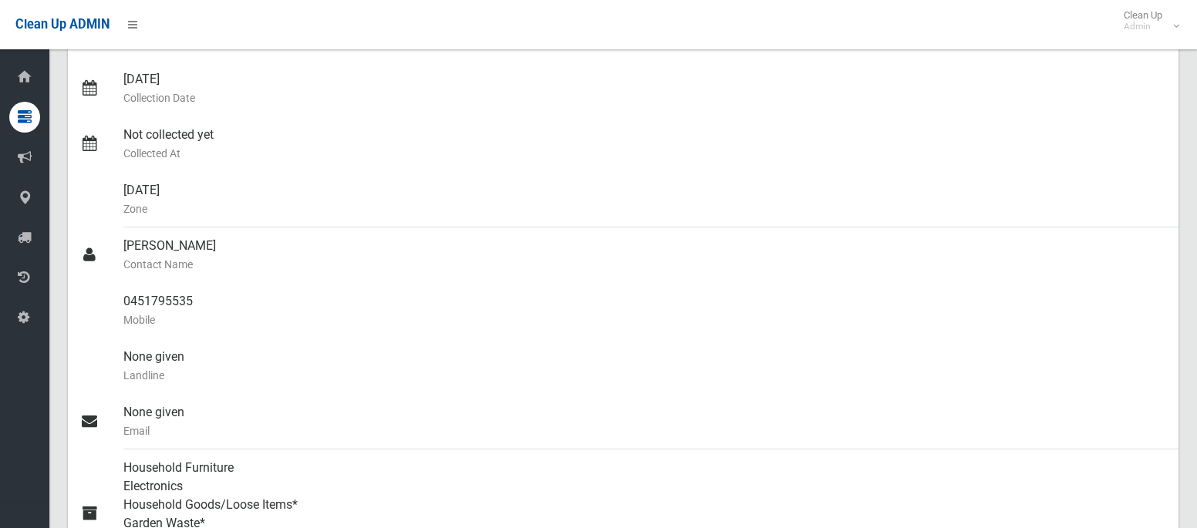
scroll to position [302, 0]
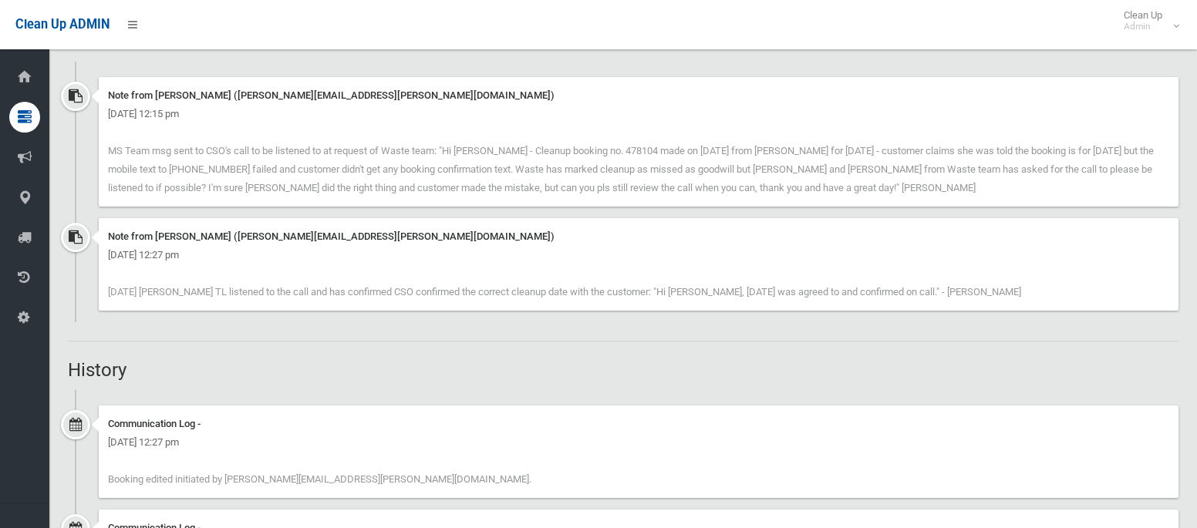
scroll to position [1002, 0]
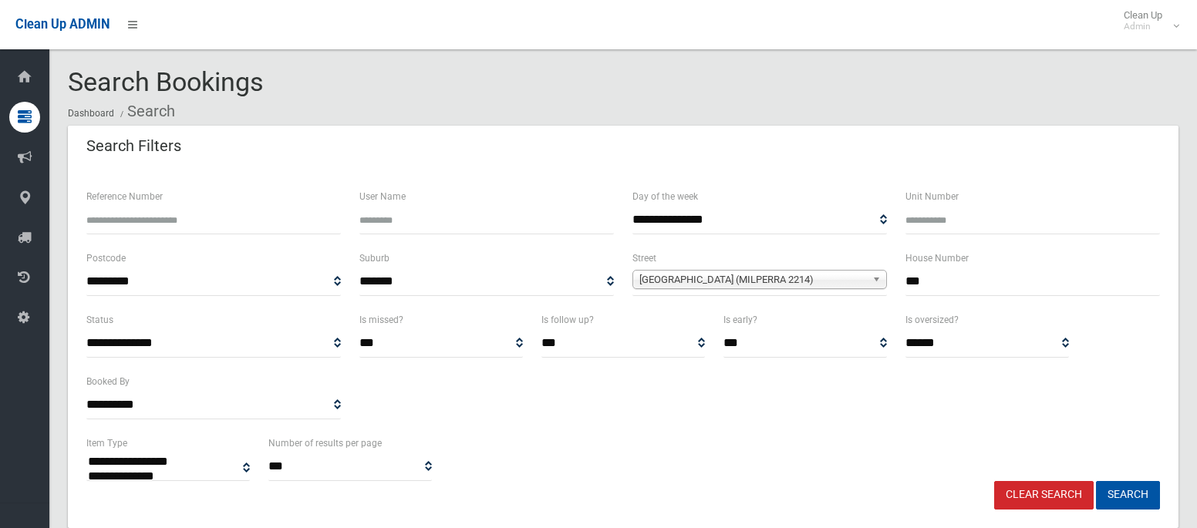
select select
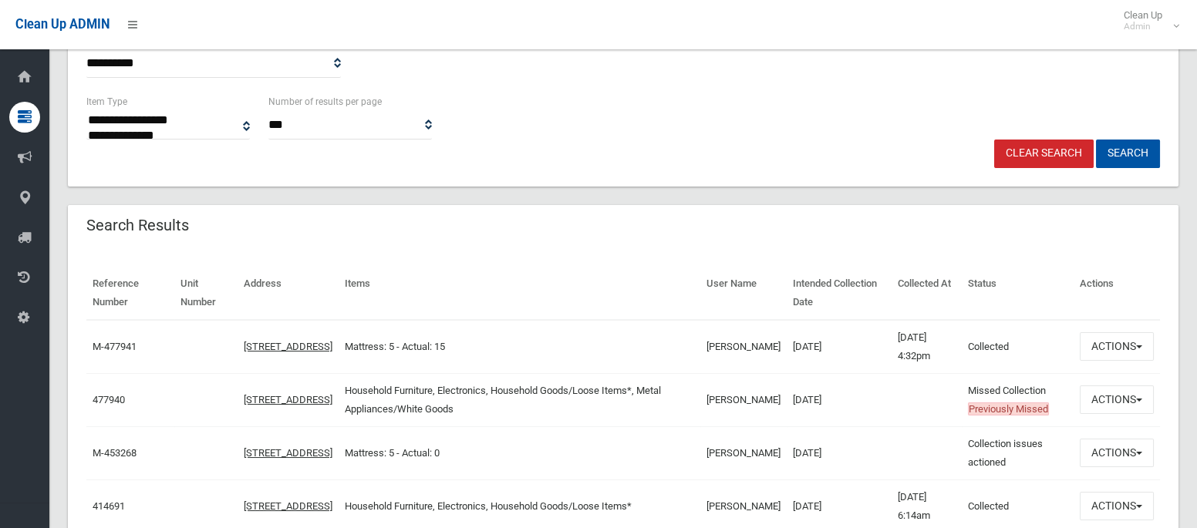
scroll to position [357, 0]
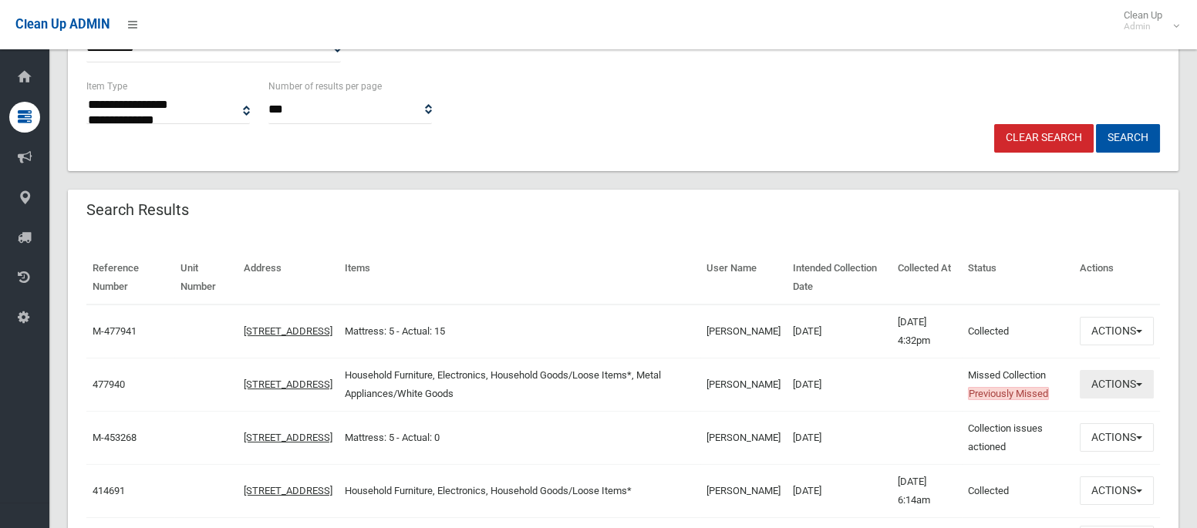
click at [1100, 387] on button "Actions" at bounding box center [1116, 384] width 74 height 29
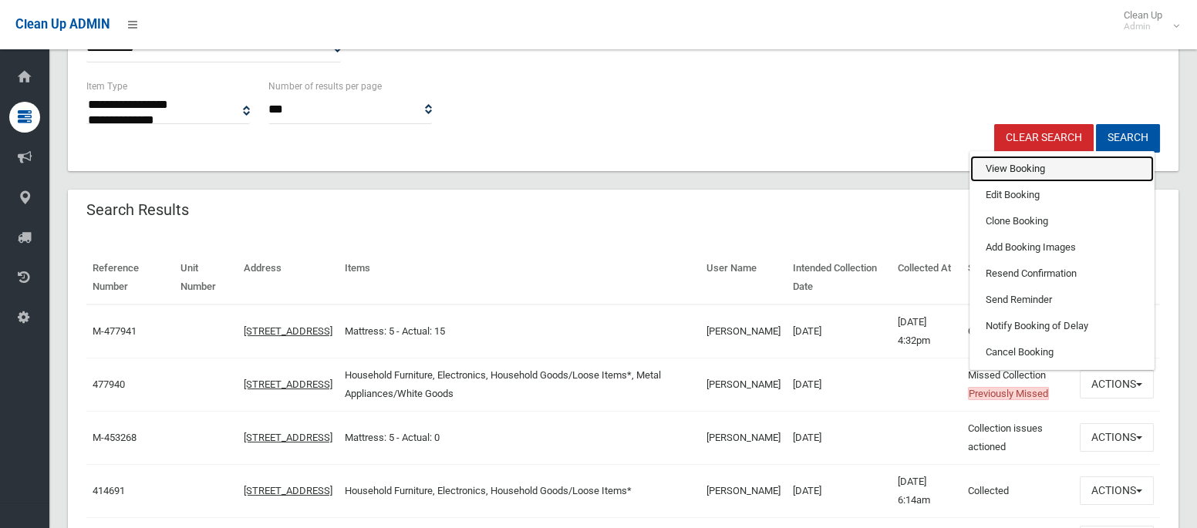
click at [990, 173] on link "View Booking" at bounding box center [1061, 169] width 183 height 26
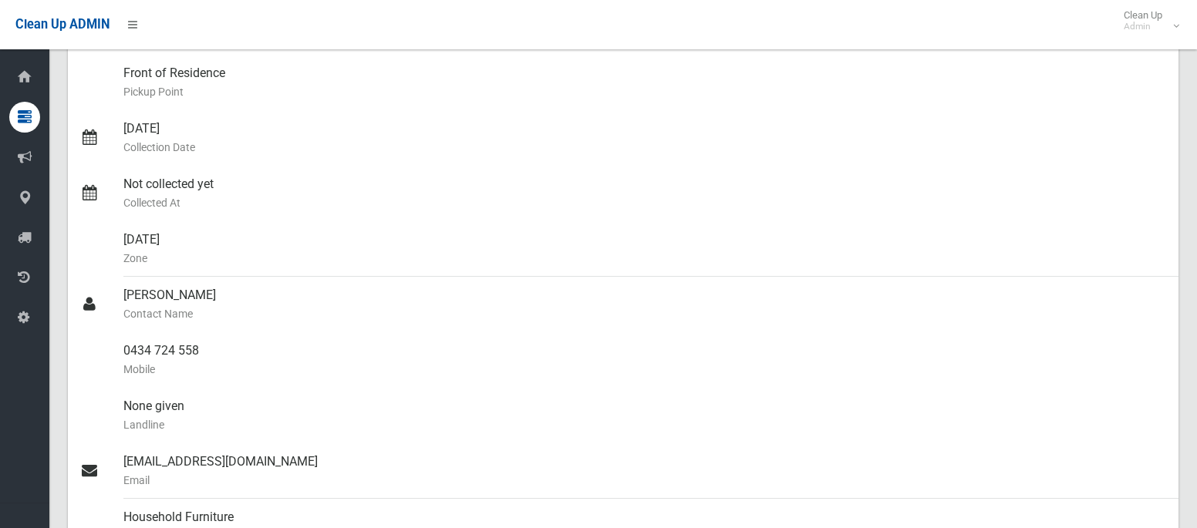
scroll to position [291, 0]
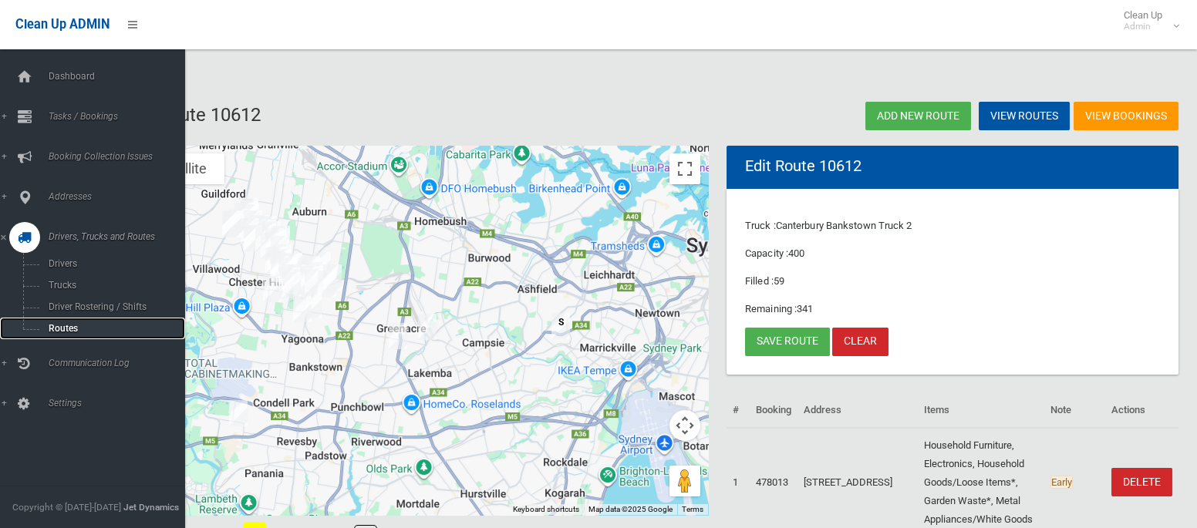
click at [62, 332] on span "Routes" at bounding box center [108, 328] width 128 height 11
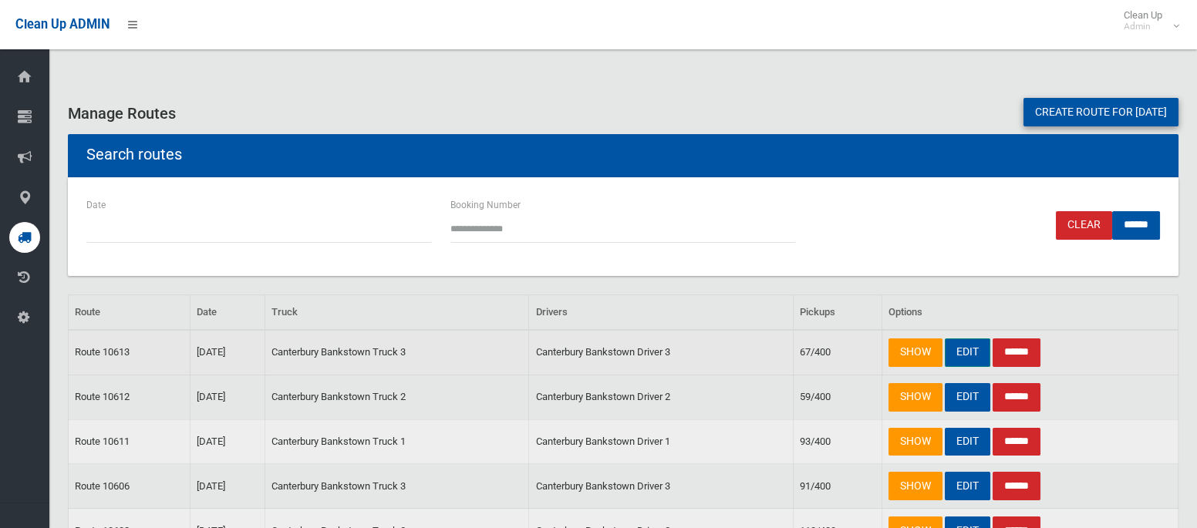
click at [977, 350] on link "EDIT" at bounding box center [966, 352] width 45 height 29
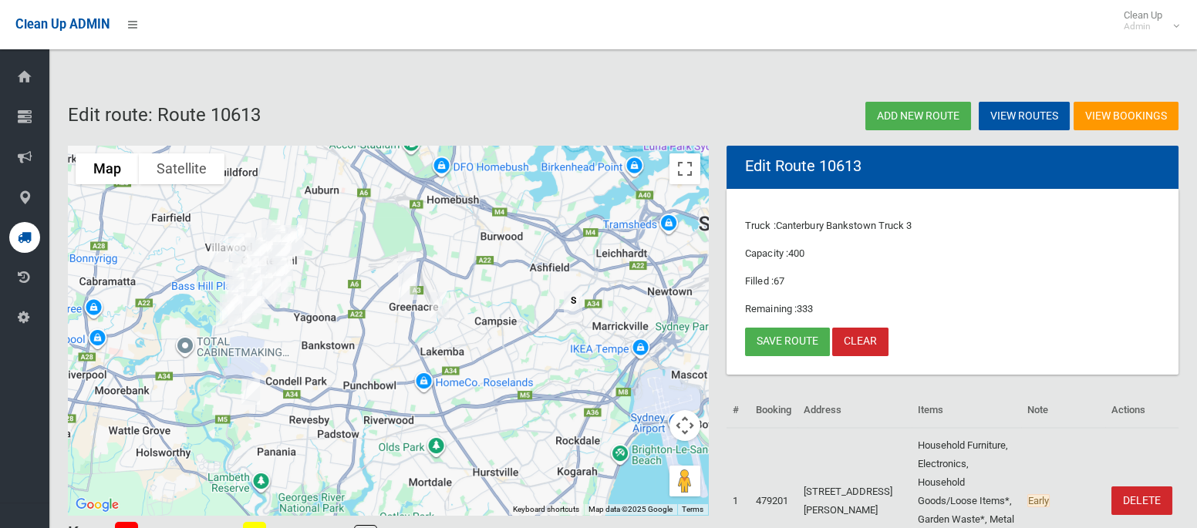
click at [247, 395] on img "188 Ashford Avenue, MILPERRA NSW 2214" at bounding box center [250, 391] width 31 height 39
click at [300, 335] on button "Close" at bounding box center [281, 339] width 37 height 37
click at [790, 332] on link "Save route" at bounding box center [787, 342] width 85 height 29
